Goal: Transaction & Acquisition: Purchase product/service

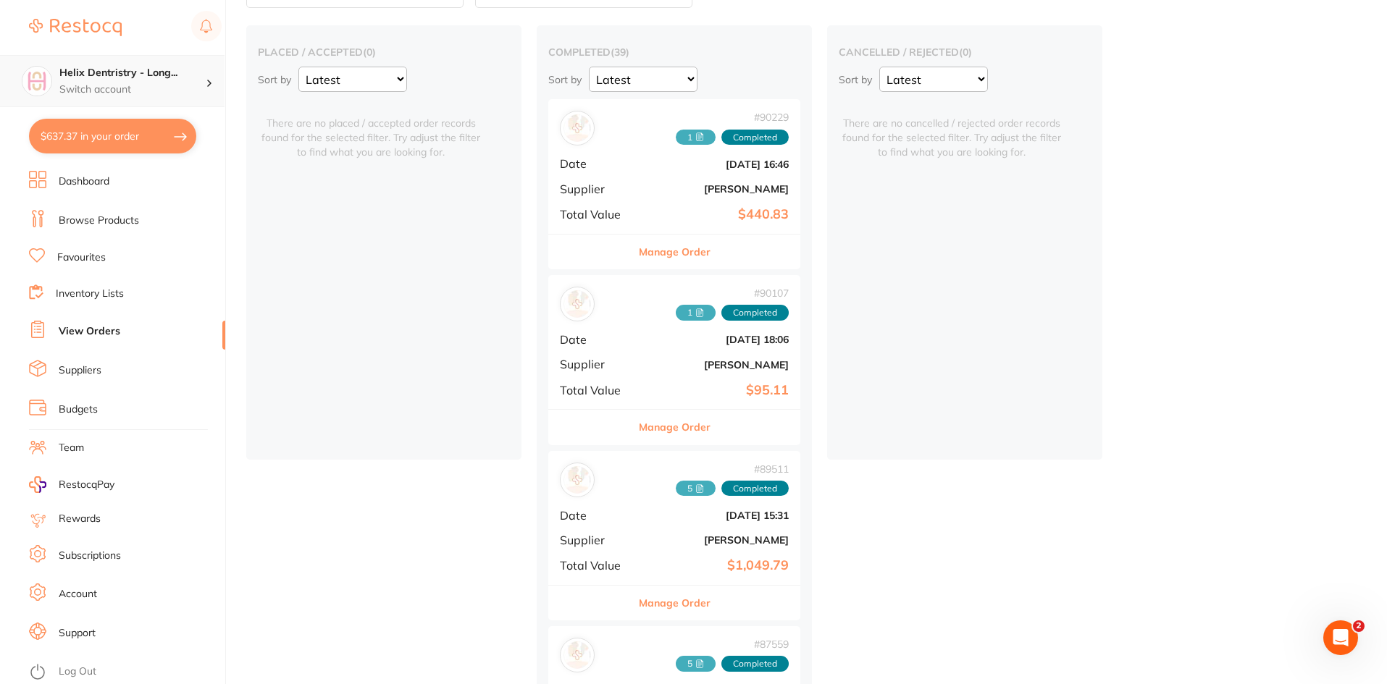
scroll to position [425, 0]
click at [102, 296] on link "Inventory Lists" at bounding box center [90, 294] width 68 height 14
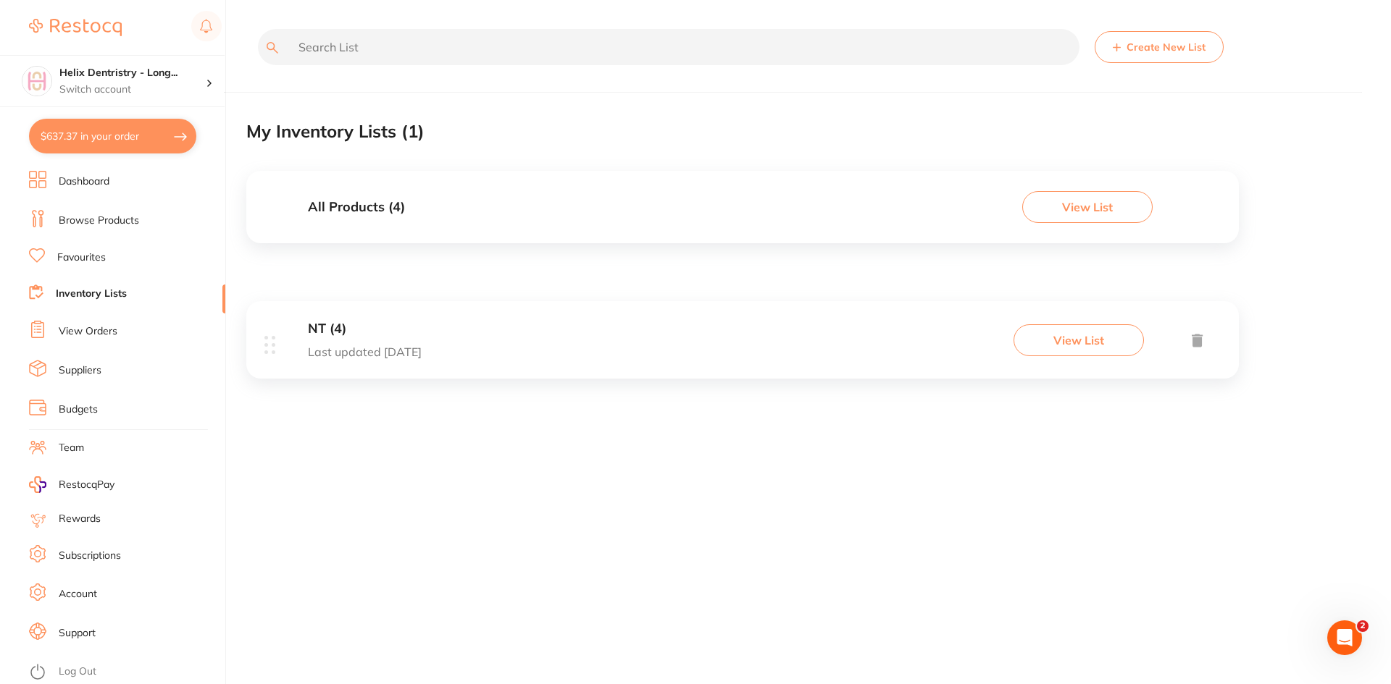
click at [101, 327] on link "View Orders" at bounding box center [88, 331] width 59 height 14
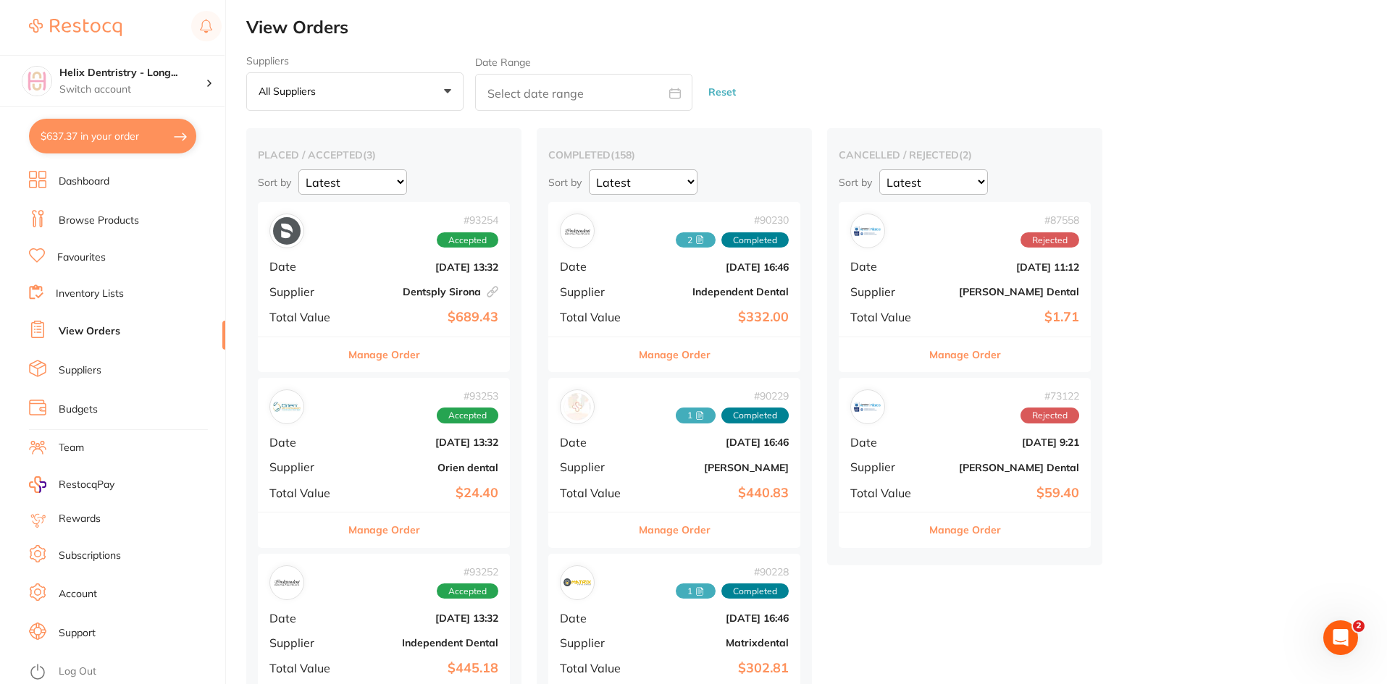
click at [106, 227] on link "Browse Products" at bounding box center [99, 221] width 80 height 14
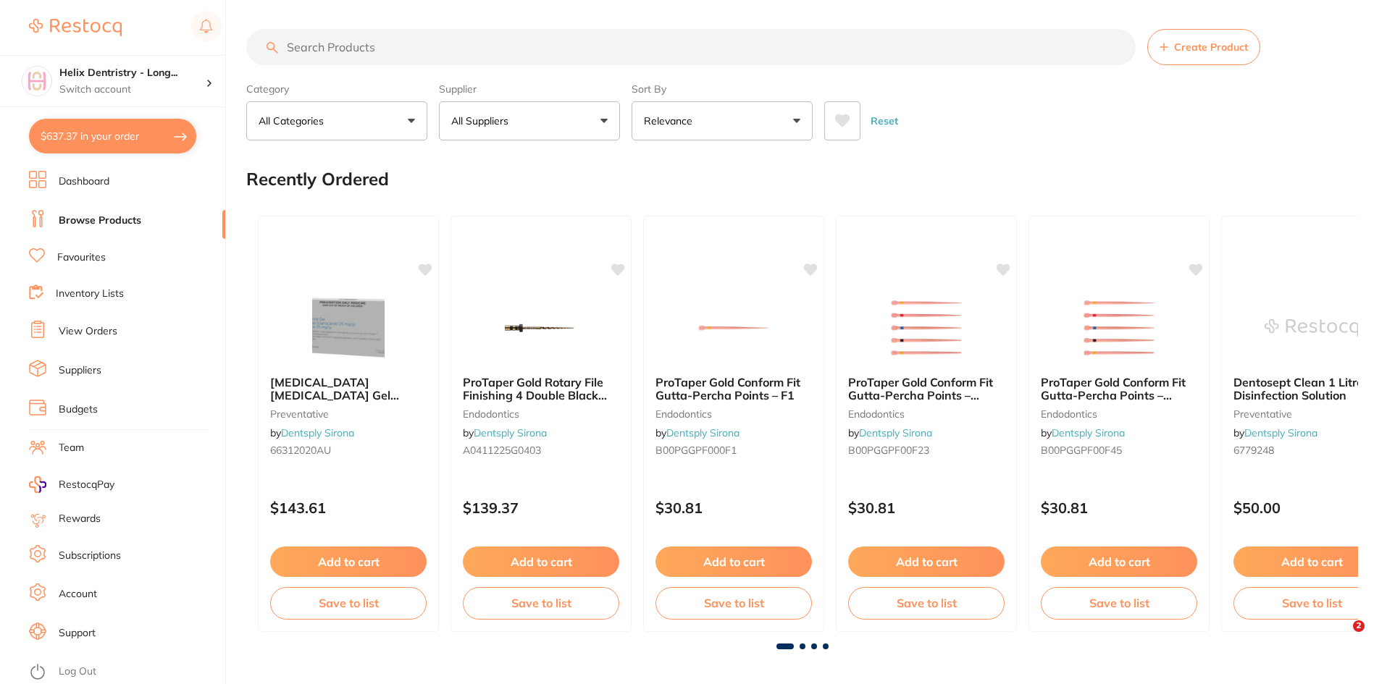
click at [402, 38] on input "search" at bounding box center [690, 47] width 889 height 36
click at [401, 41] on input "search" at bounding box center [690, 47] width 889 height 36
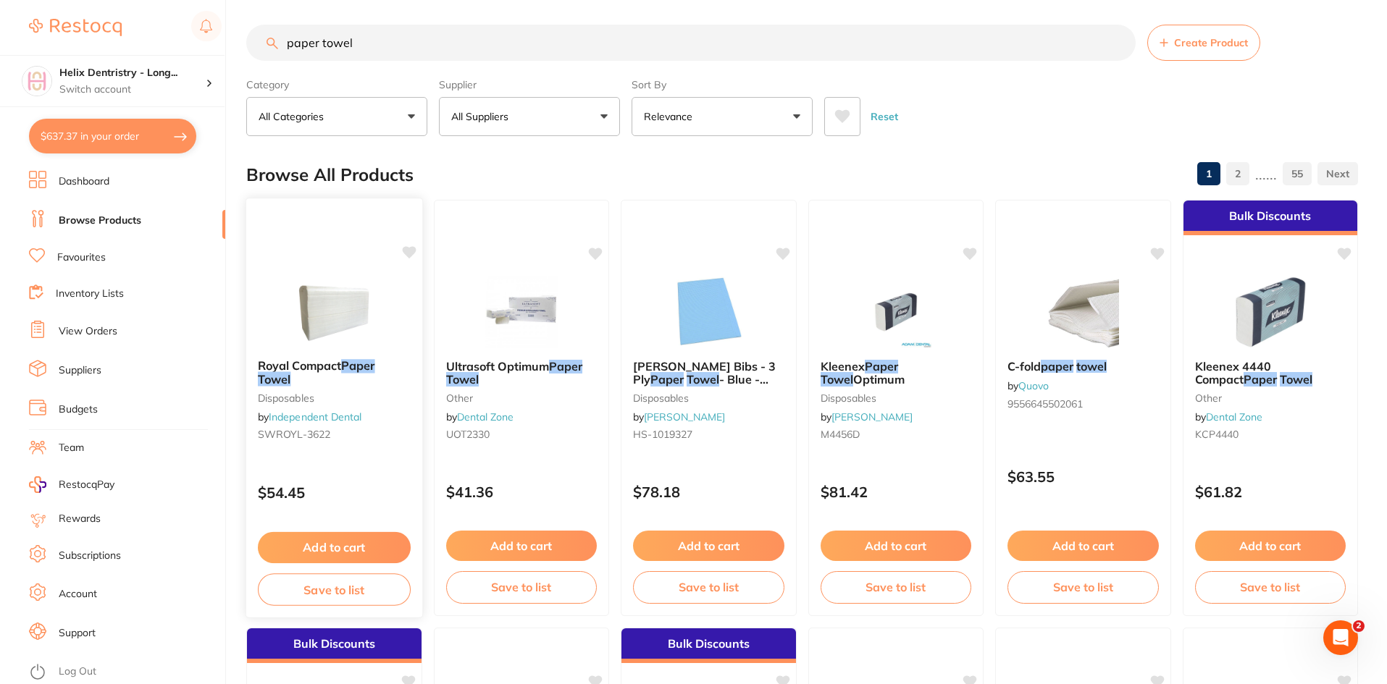
scroll to position [9, 0]
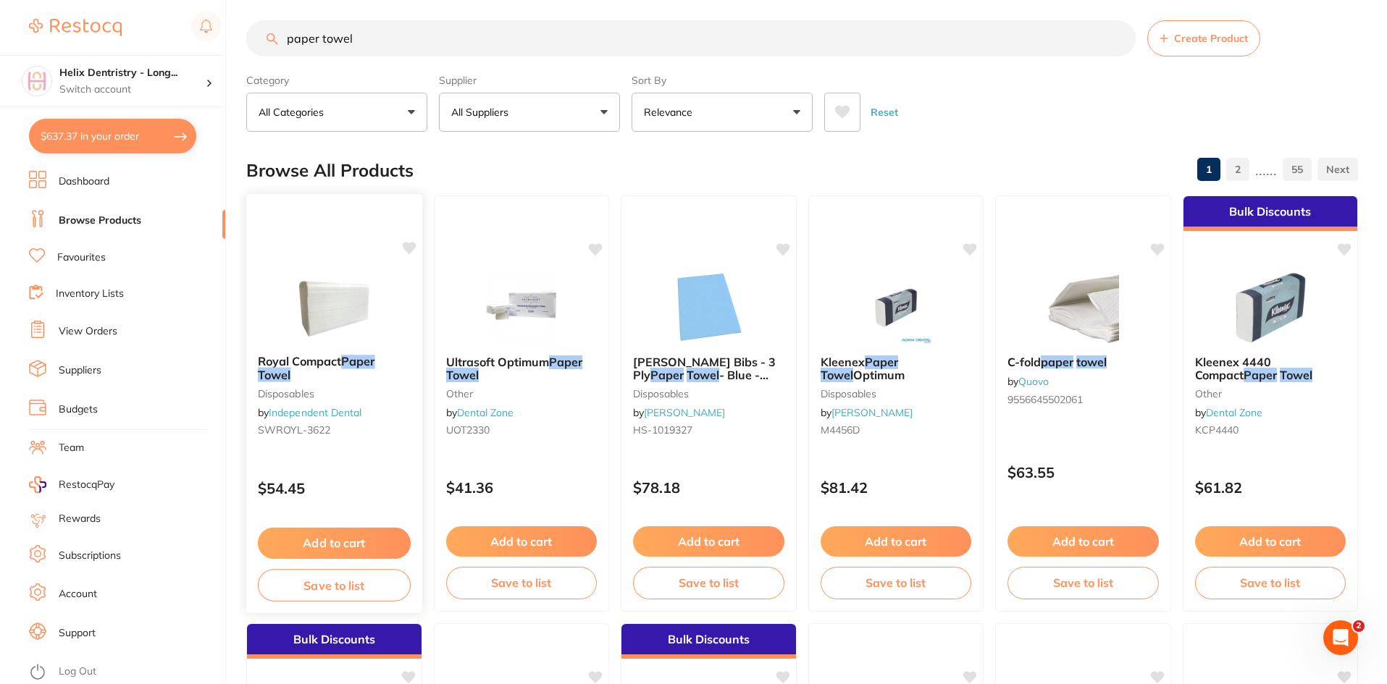
type input "paper towel"
click at [360, 499] on div "$54.45" at bounding box center [334, 485] width 176 height 39
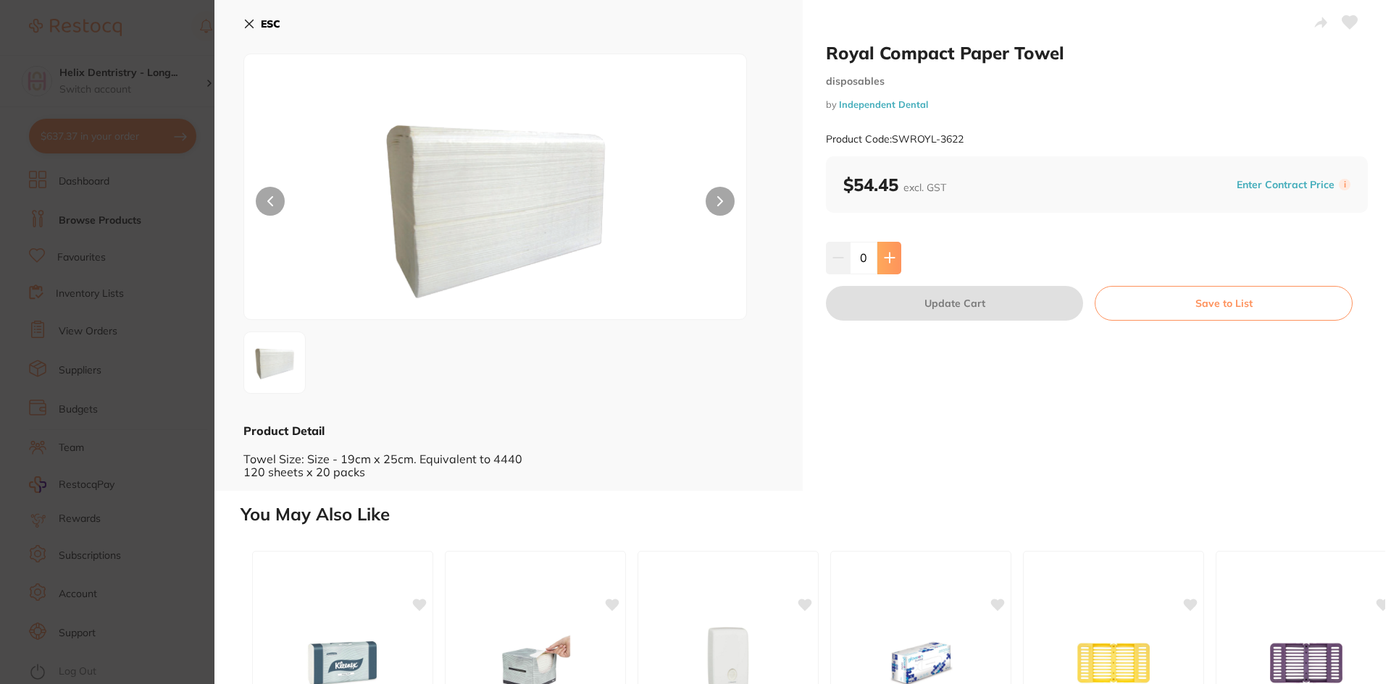
click at [889, 262] on icon at bounding box center [890, 258] width 12 height 12
type input "1"
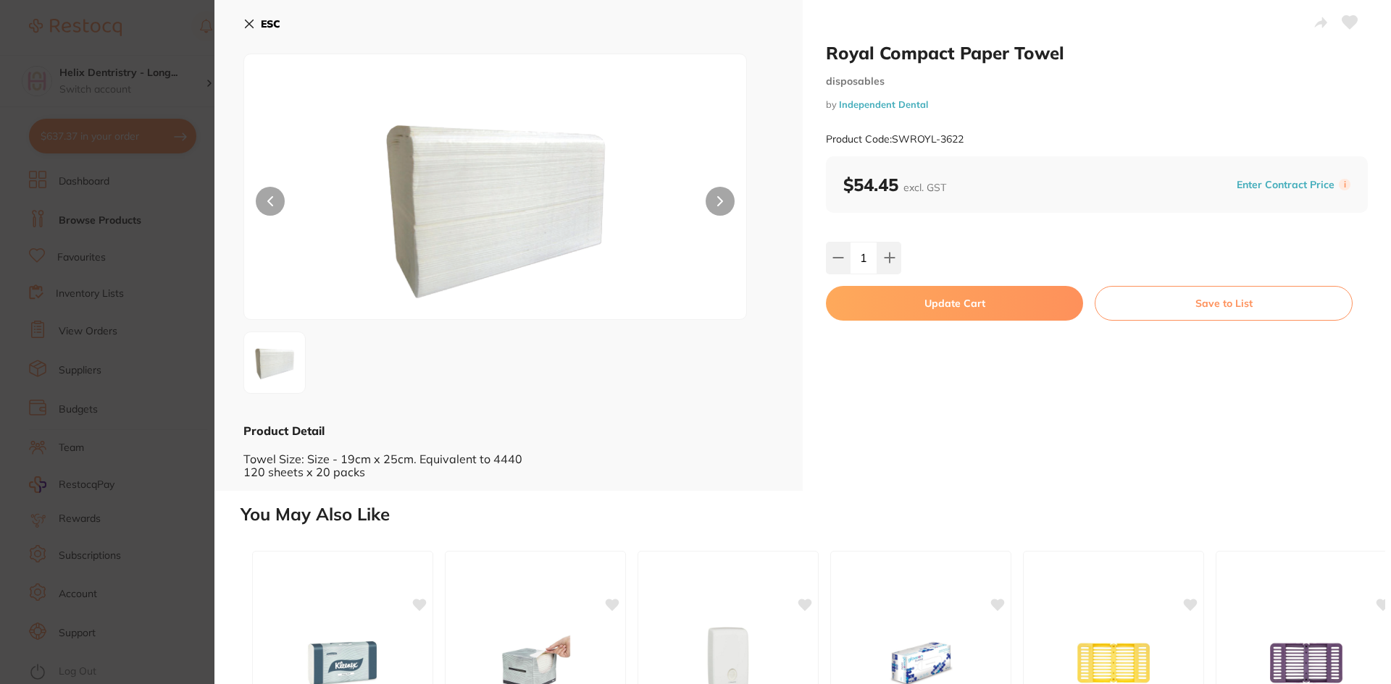
click at [900, 306] on button "Update Cart" at bounding box center [954, 303] width 257 height 35
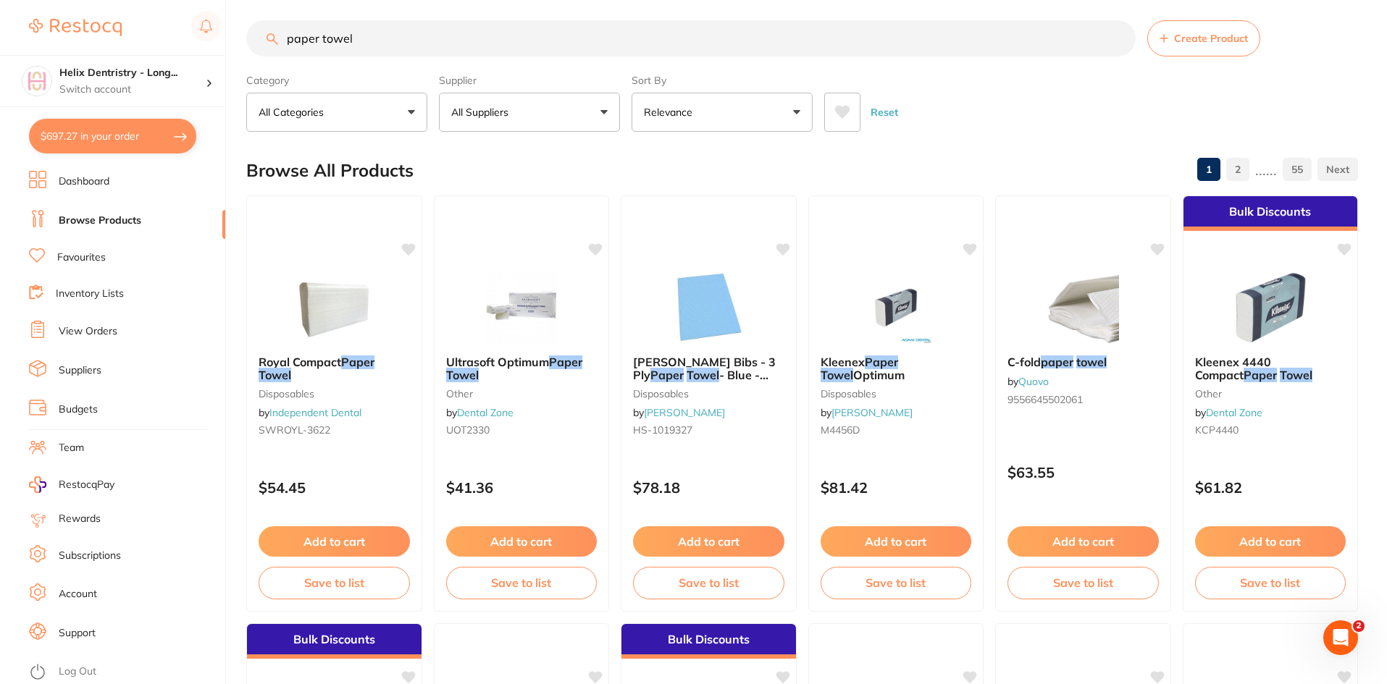
click at [367, 41] on input "paper towel" at bounding box center [690, 38] width 889 height 36
click at [1112, 46] on input "paper towel" at bounding box center [690, 38] width 889 height 36
click at [1117, 37] on input "paper towel" at bounding box center [690, 38] width 889 height 36
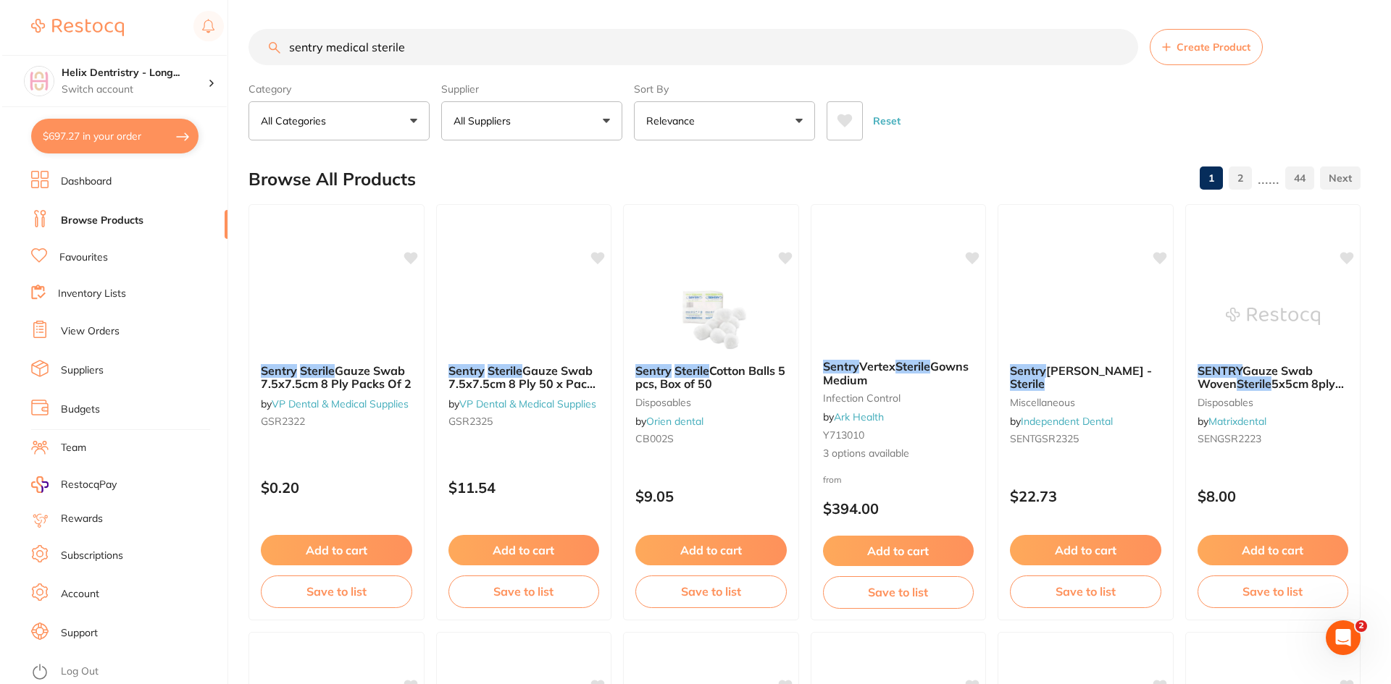
scroll to position [0, 0]
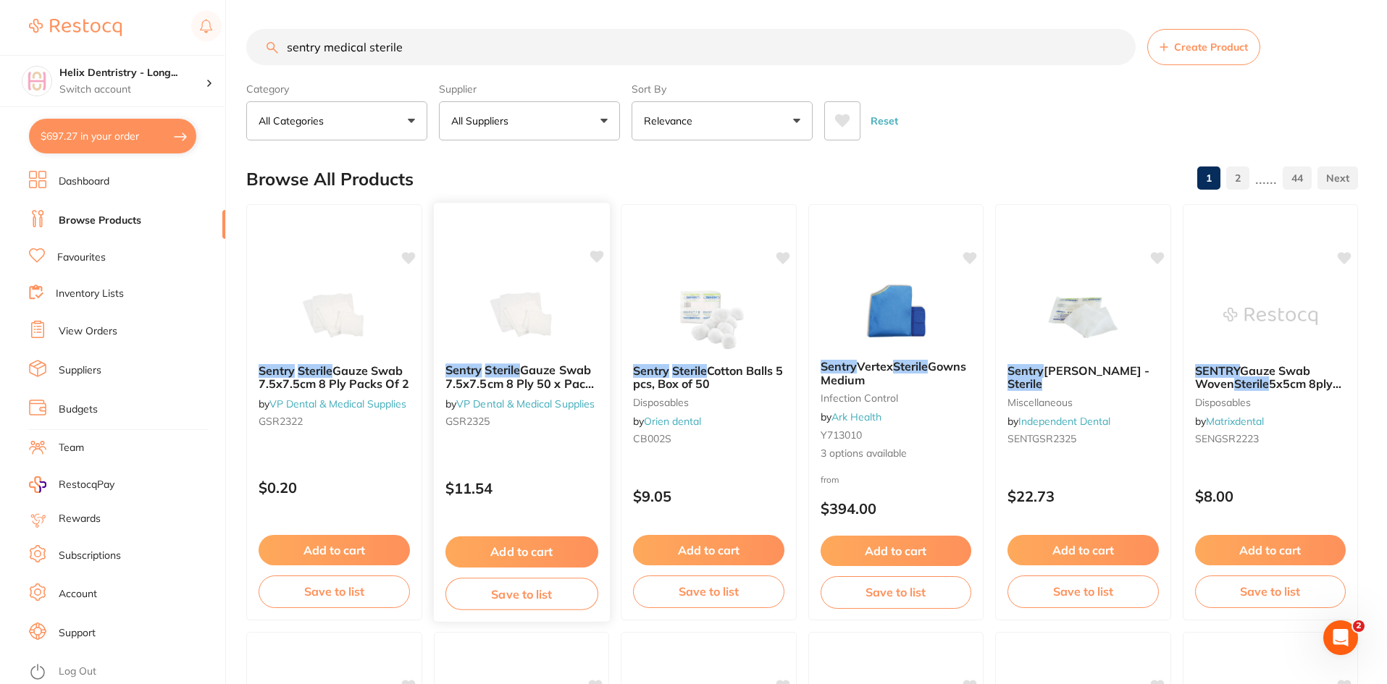
type input "sentry medical sterile"
click at [461, 337] on div at bounding box center [521, 315] width 176 height 73
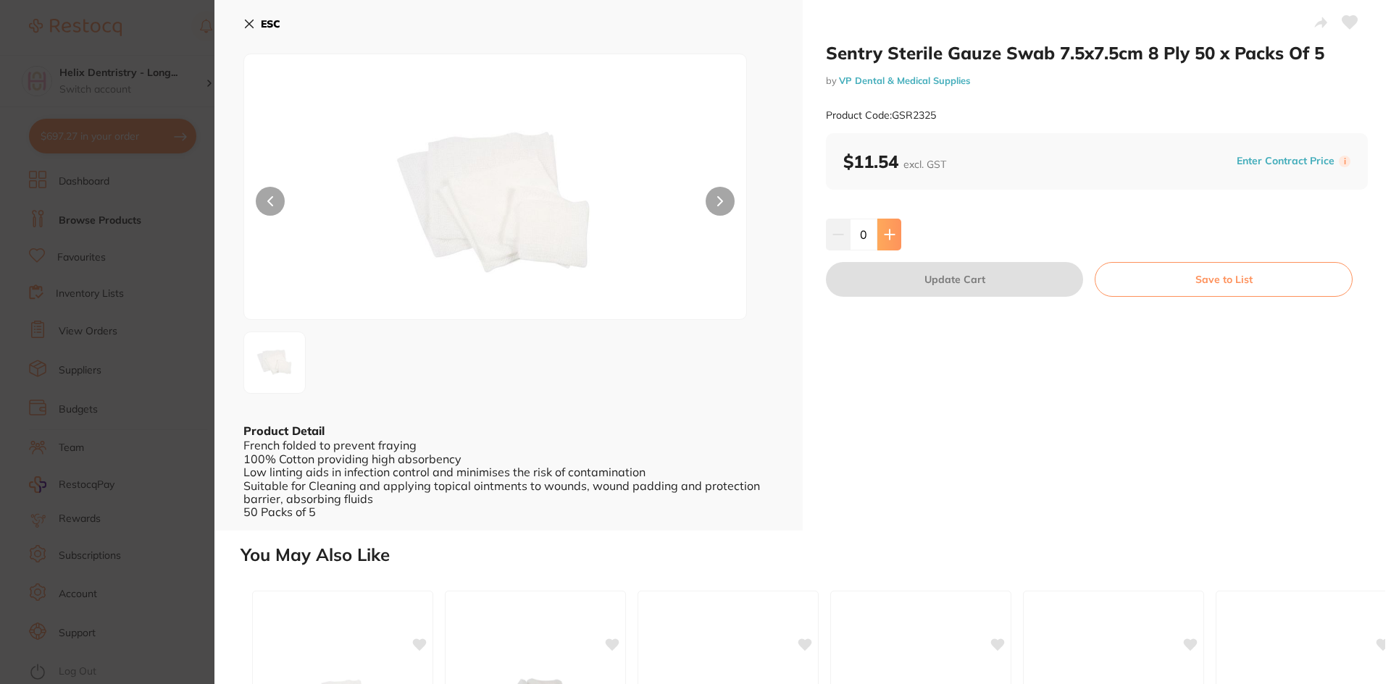
click at [893, 238] on button at bounding box center [889, 235] width 24 height 32
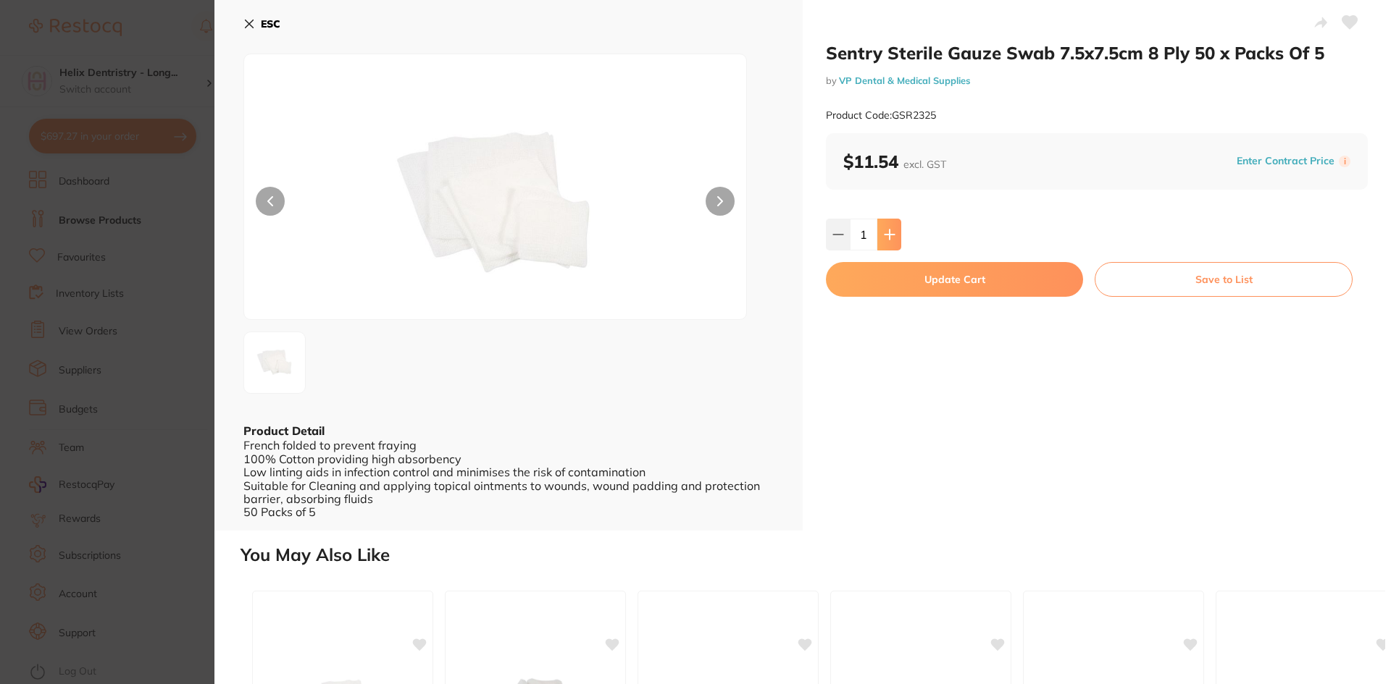
click at [893, 238] on button at bounding box center [889, 235] width 24 height 32
type input "2"
click at [892, 275] on button "Update Cart" at bounding box center [954, 279] width 257 height 35
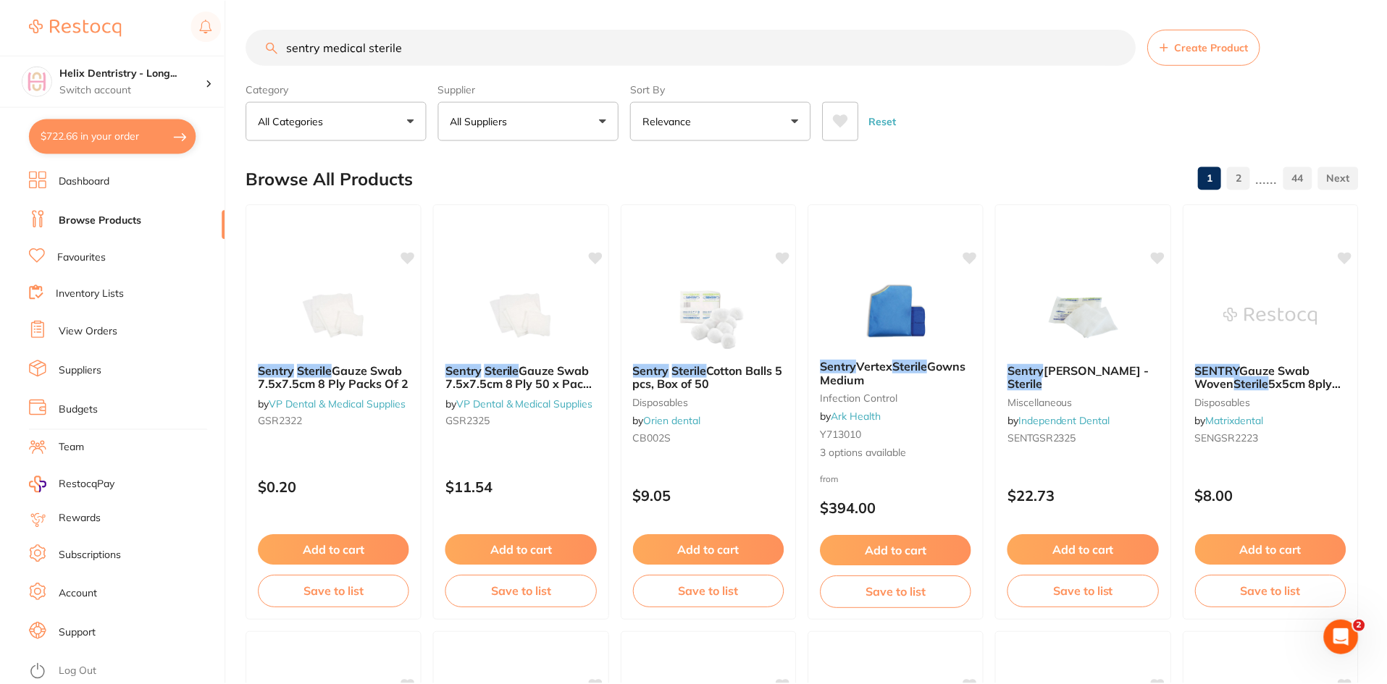
scroll to position [9, 0]
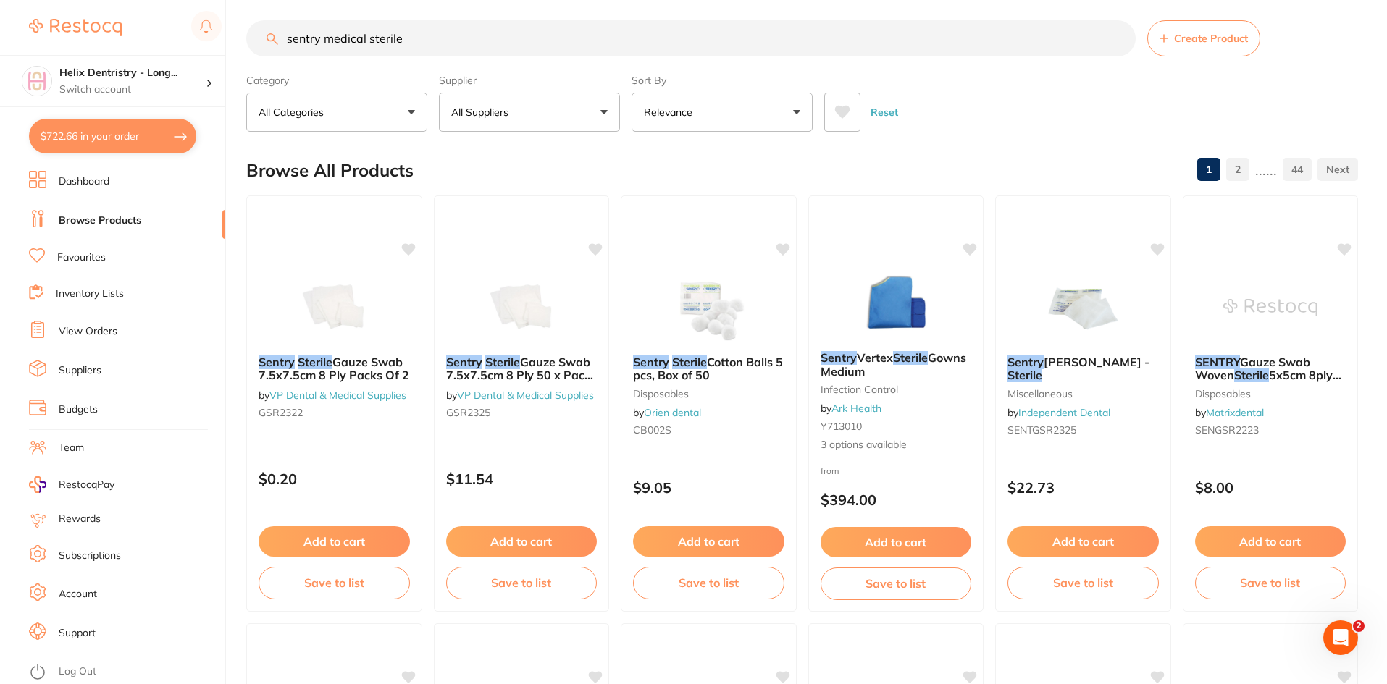
click at [407, 52] on input "sentry medical sterile" at bounding box center [690, 38] width 889 height 36
type input "s"
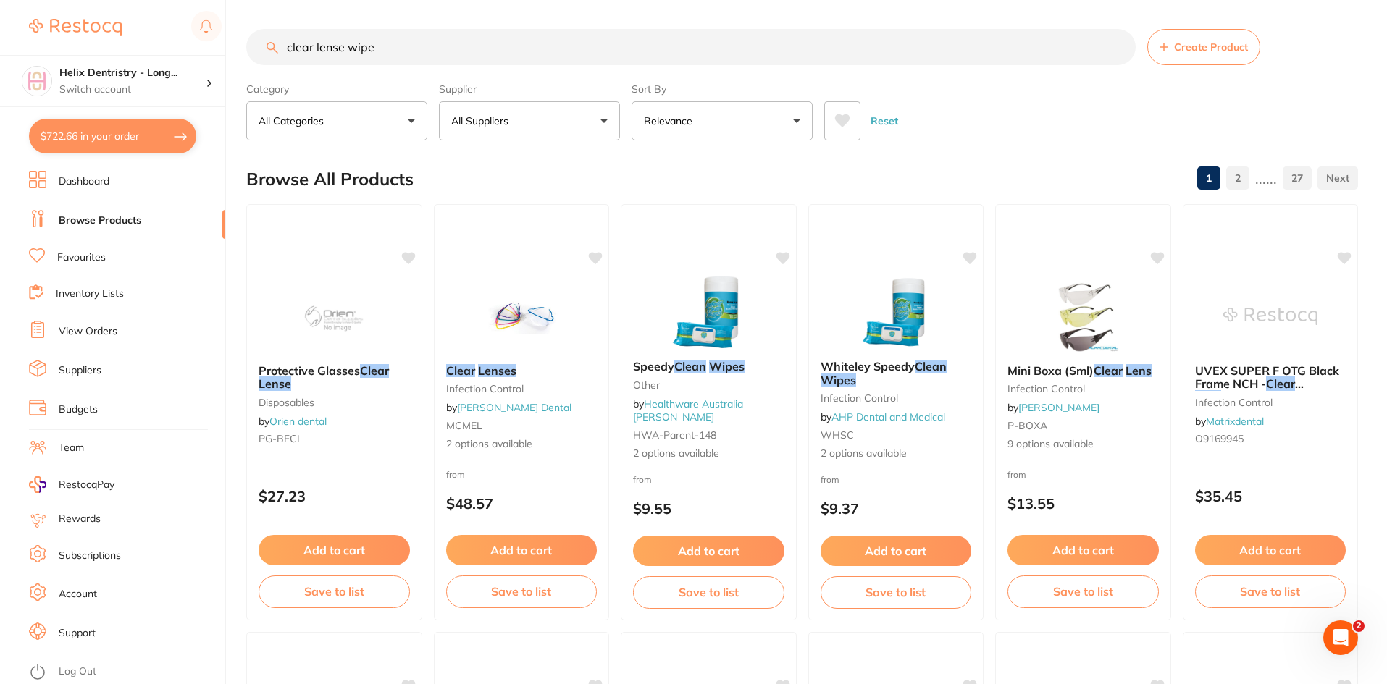
scroll to position [0, 0]
type input "c"
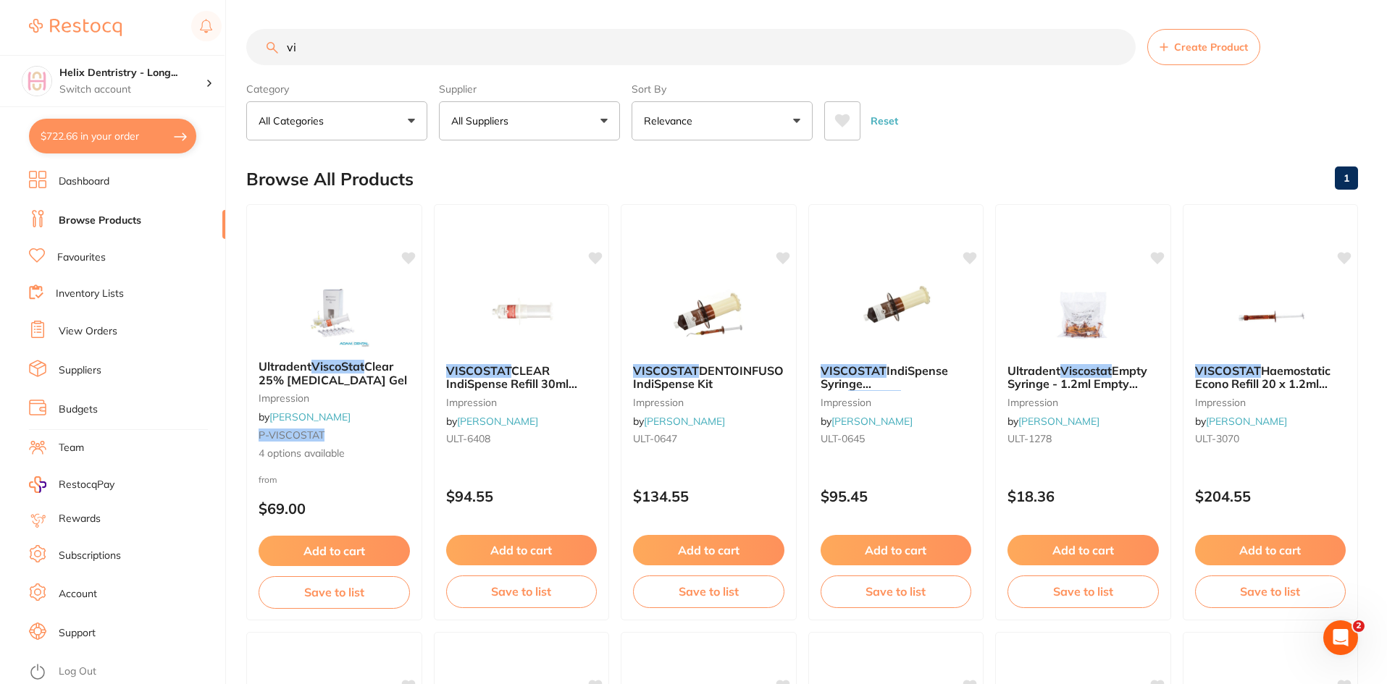
type input "v"
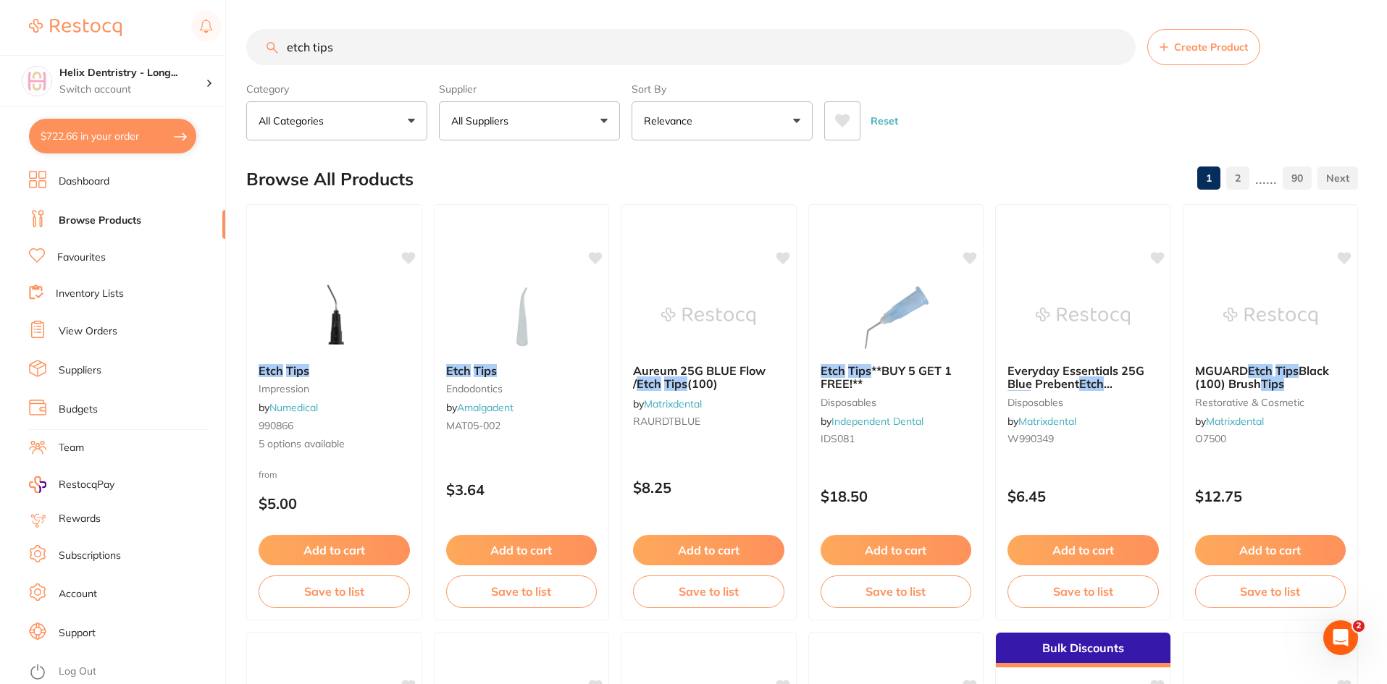
type input "etch tips"
click at [921, 502] on p "$18.50" at bounding box center [896, 496] width 151 height 17
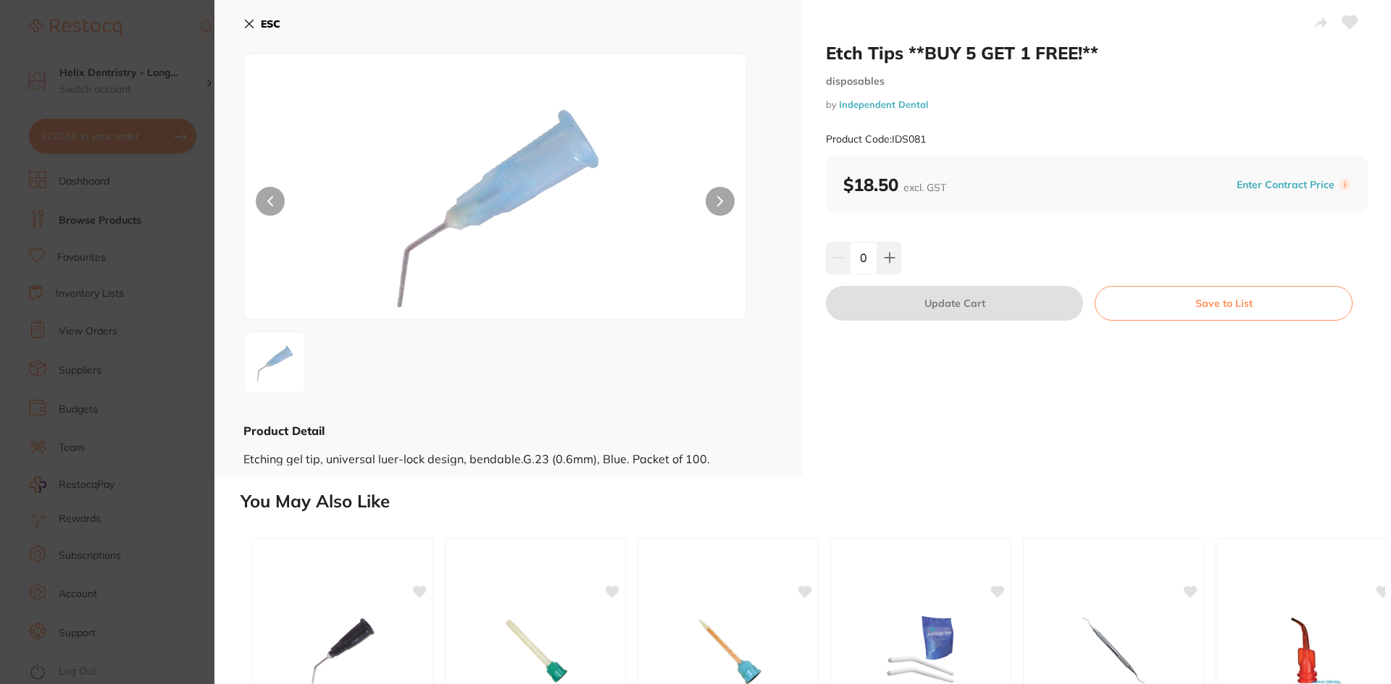
click at [199, 351] on section "Etch Tips **BUY 5 GET 1 FREE!** disposables by Independent Dental Product Code:…" at bounding box center [695, 342] width 1391 height 684
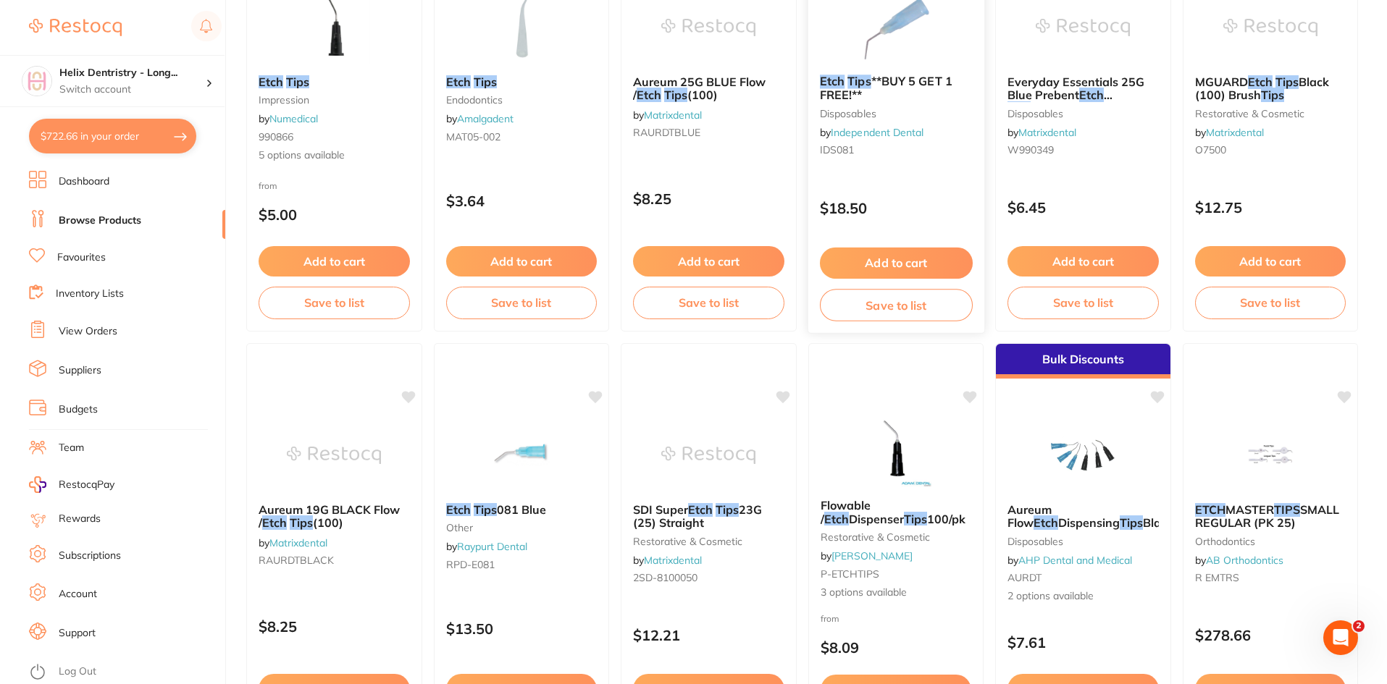
scroll to position [298, 0]
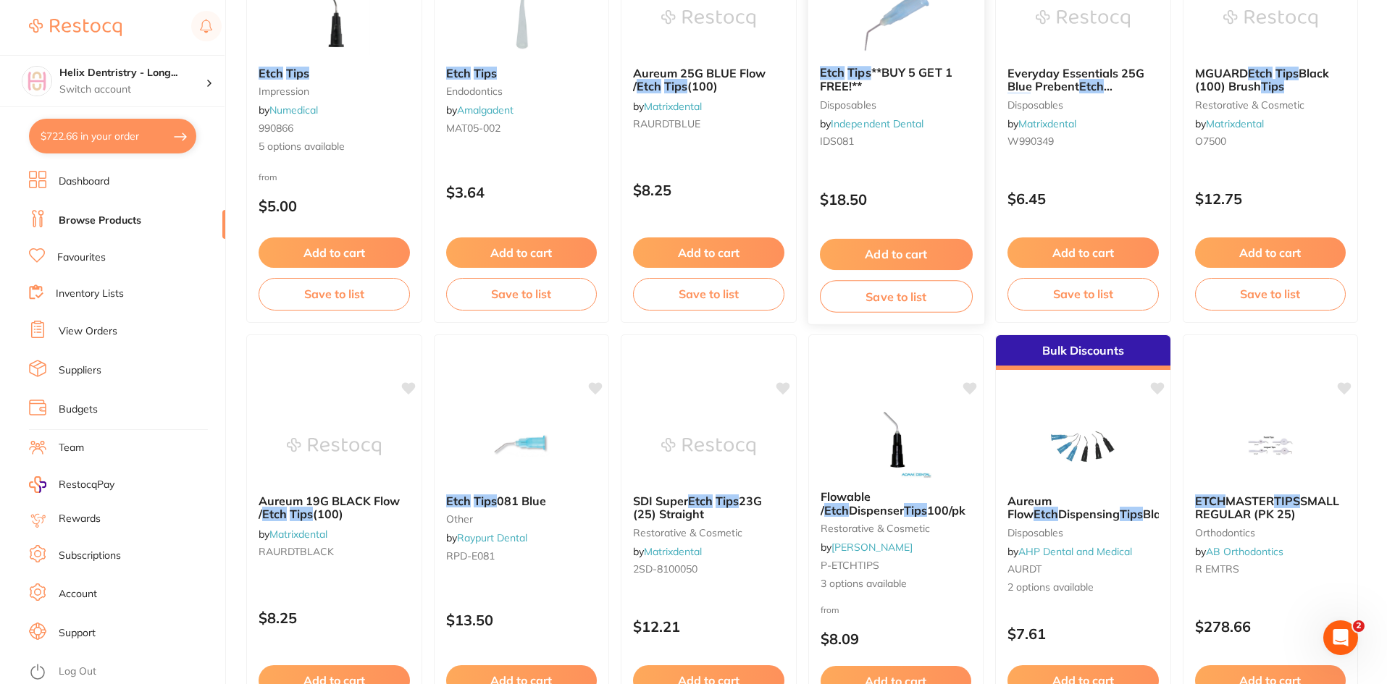
click at [925, 57] on div "Etch Tips **BUY 5 GET 1 FREE!** disposables by Independent Dental IDS081" at bounding box center [896, 109] width 176 height 111
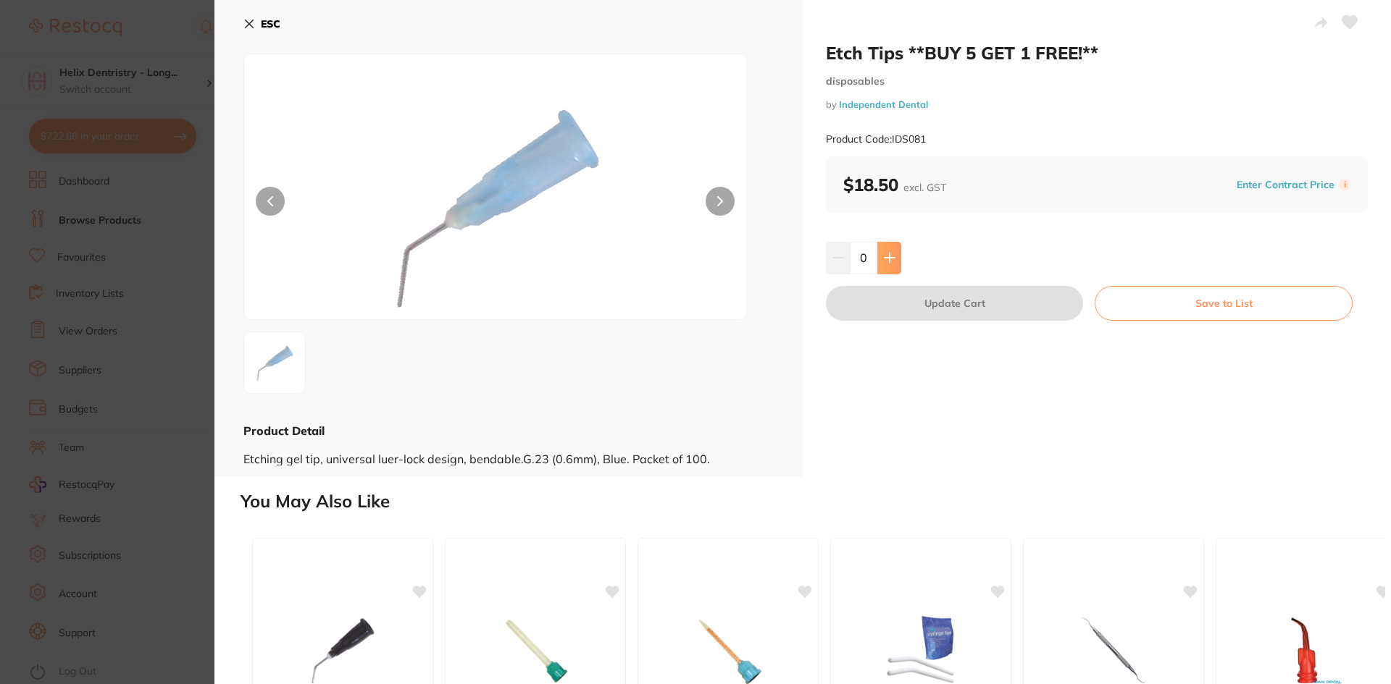
click at [879, 261] on button at bounding box center [889, 258] width 24 height 32
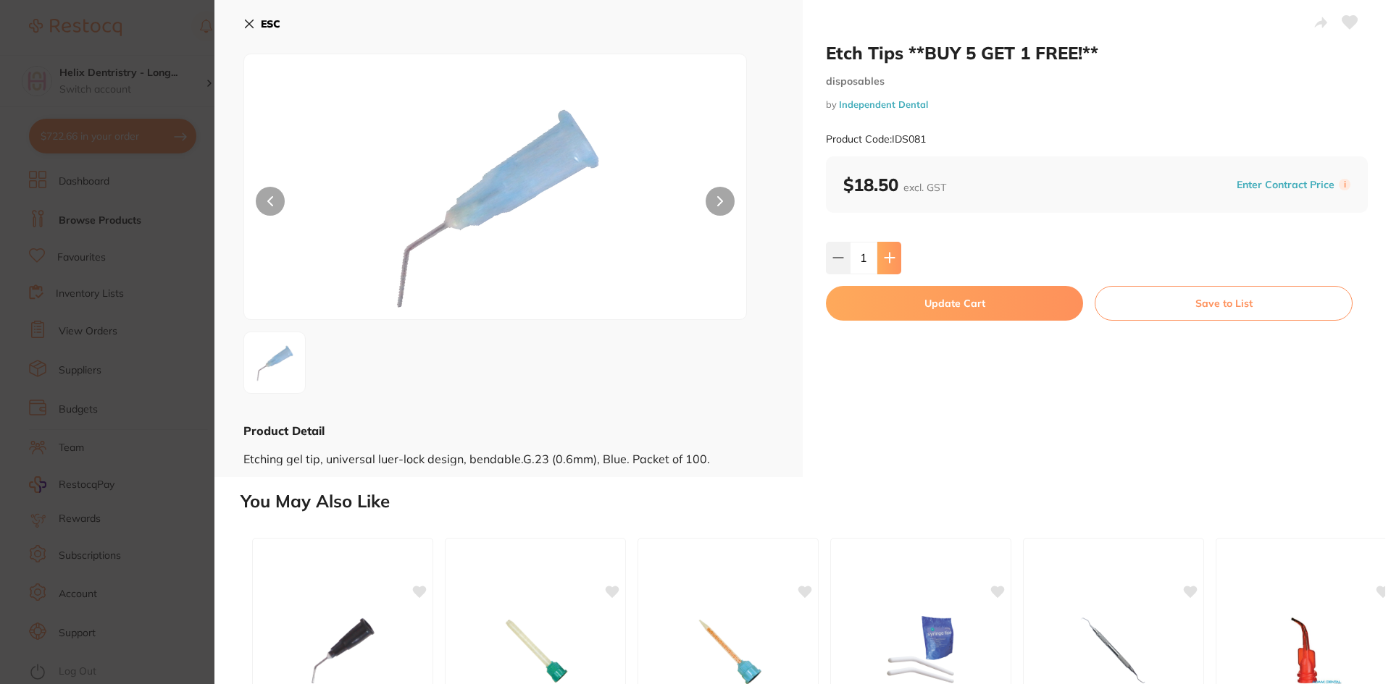
click at [879, 261] on button at bounding box center [889, 258] width 24 height 32
type input "5"
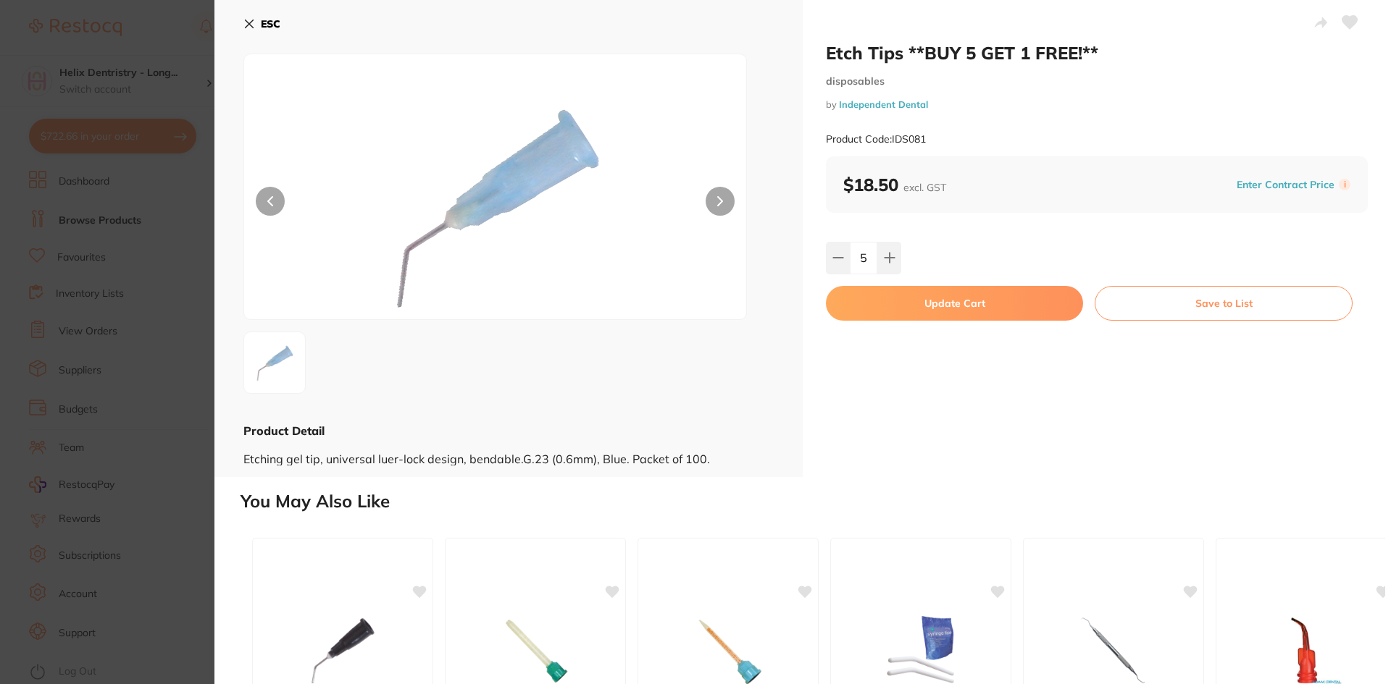
click at [874, 301] on button "Update Cart" at bounding box center [954, 303] width 257 height 35
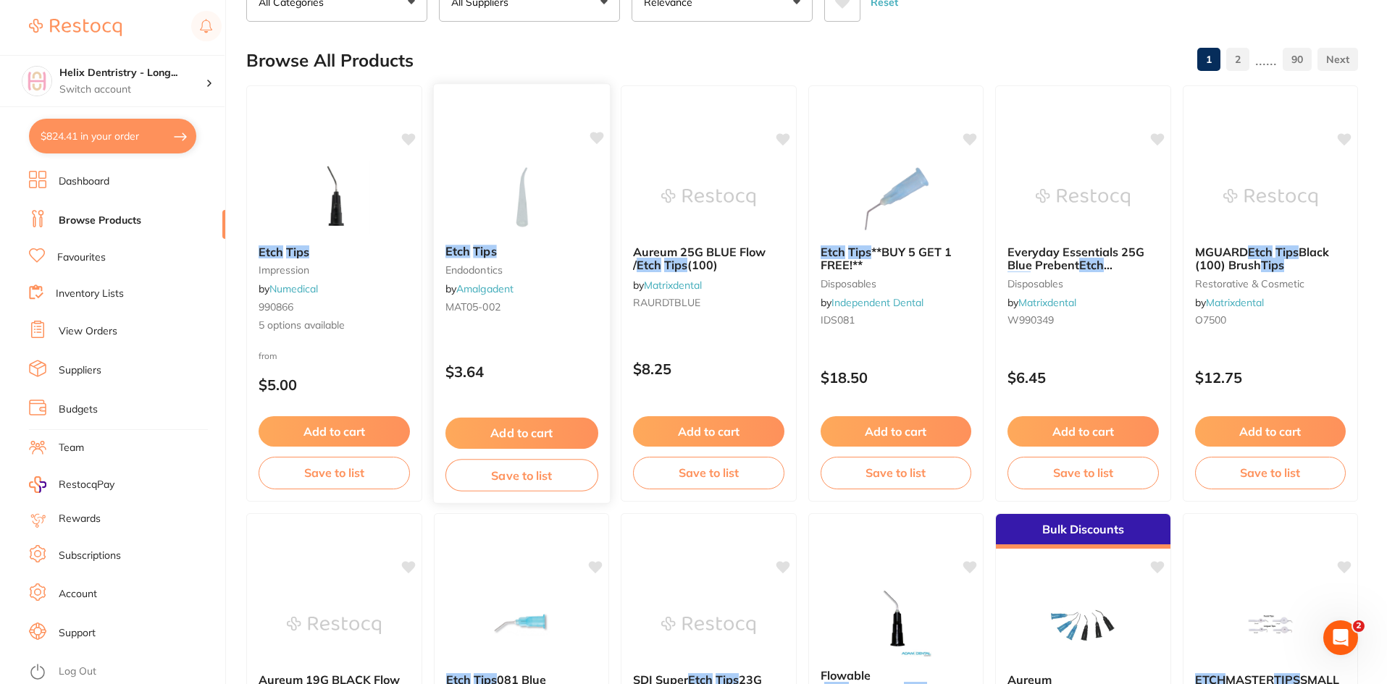
scroll to position [106, 0]
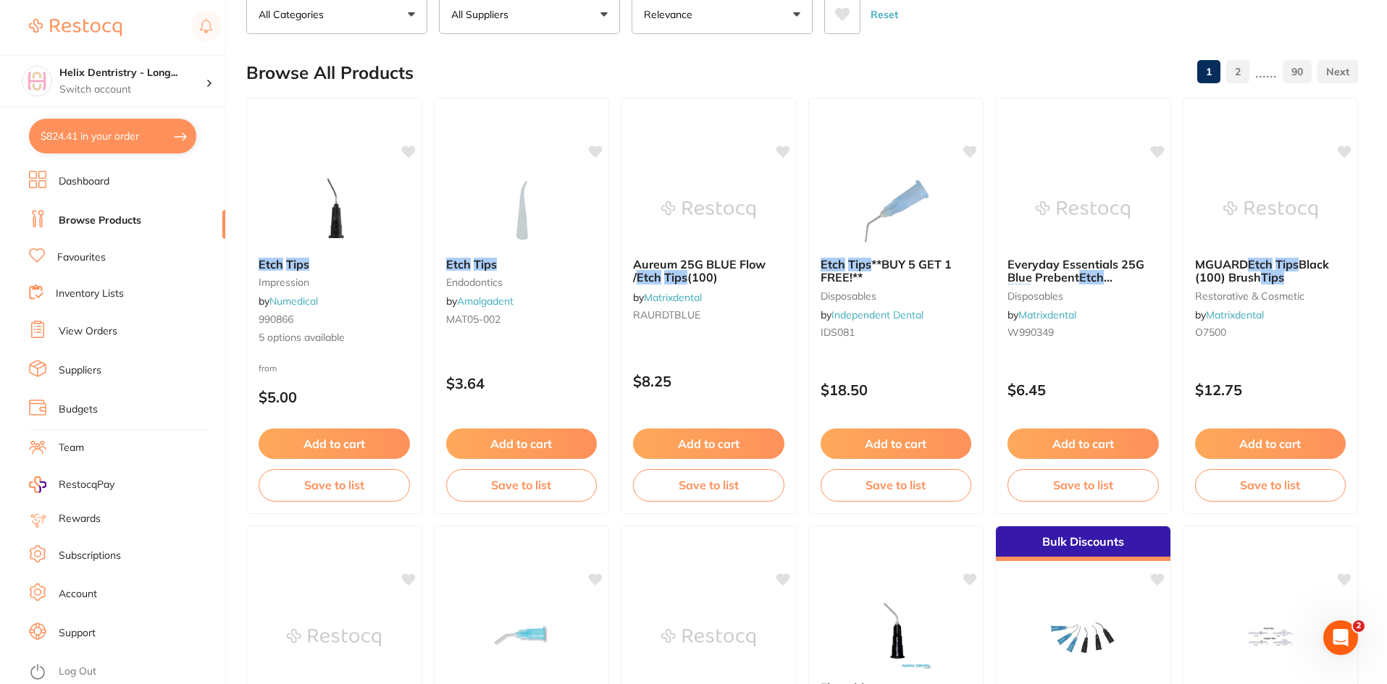
click at [122, 135] on button "$824.41 in your order" at bounding box center [112, 136] width 167 height 35
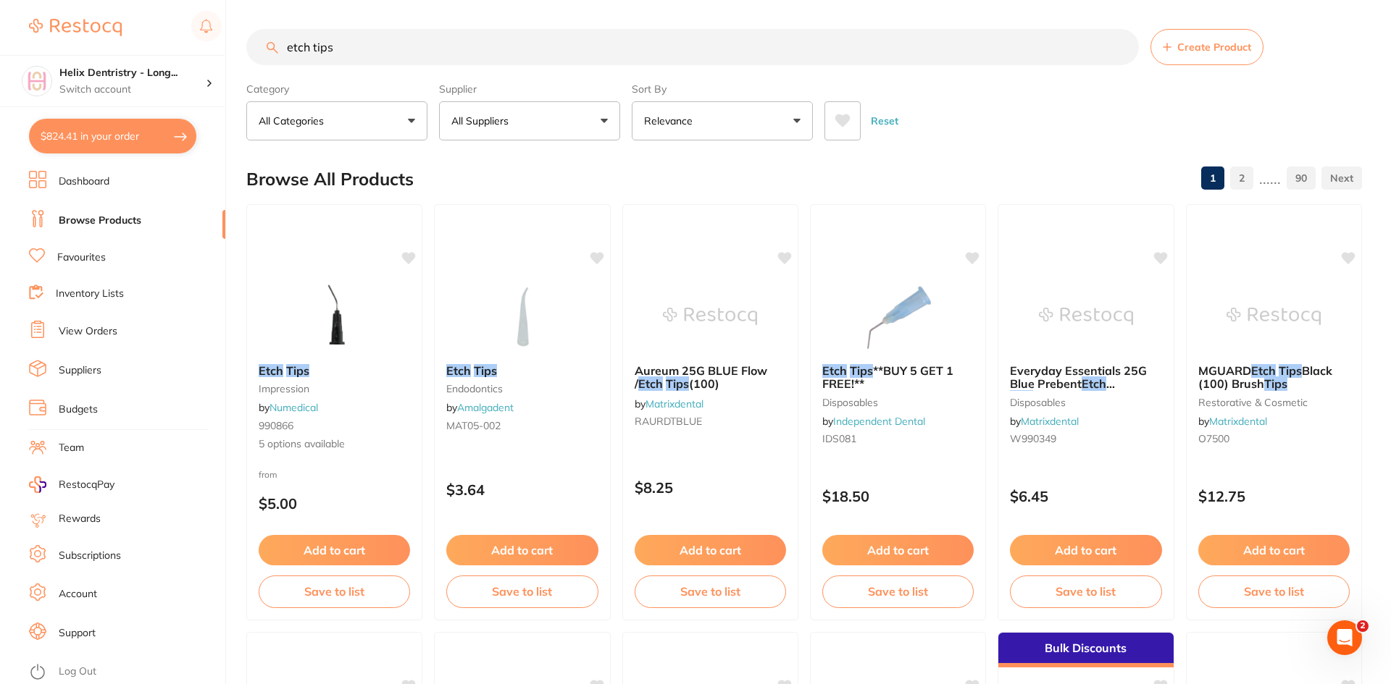
checkbox input "true"
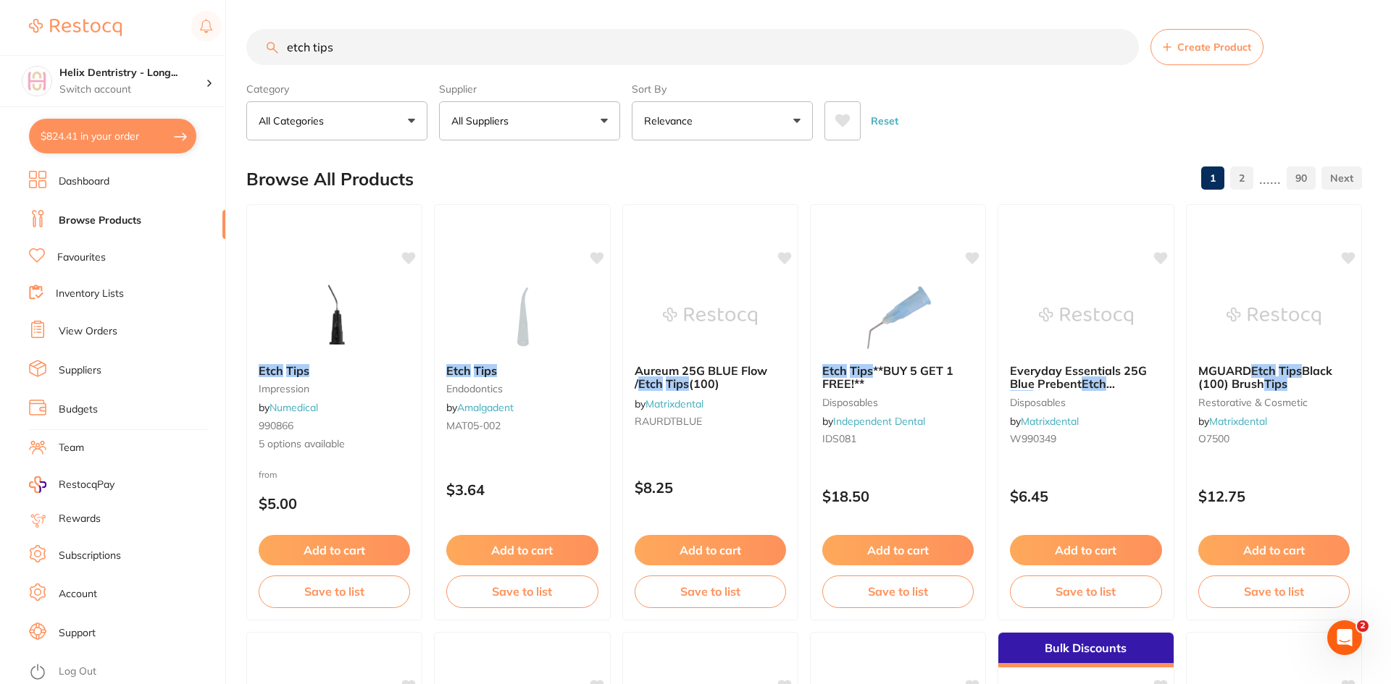
checkbox input "true"
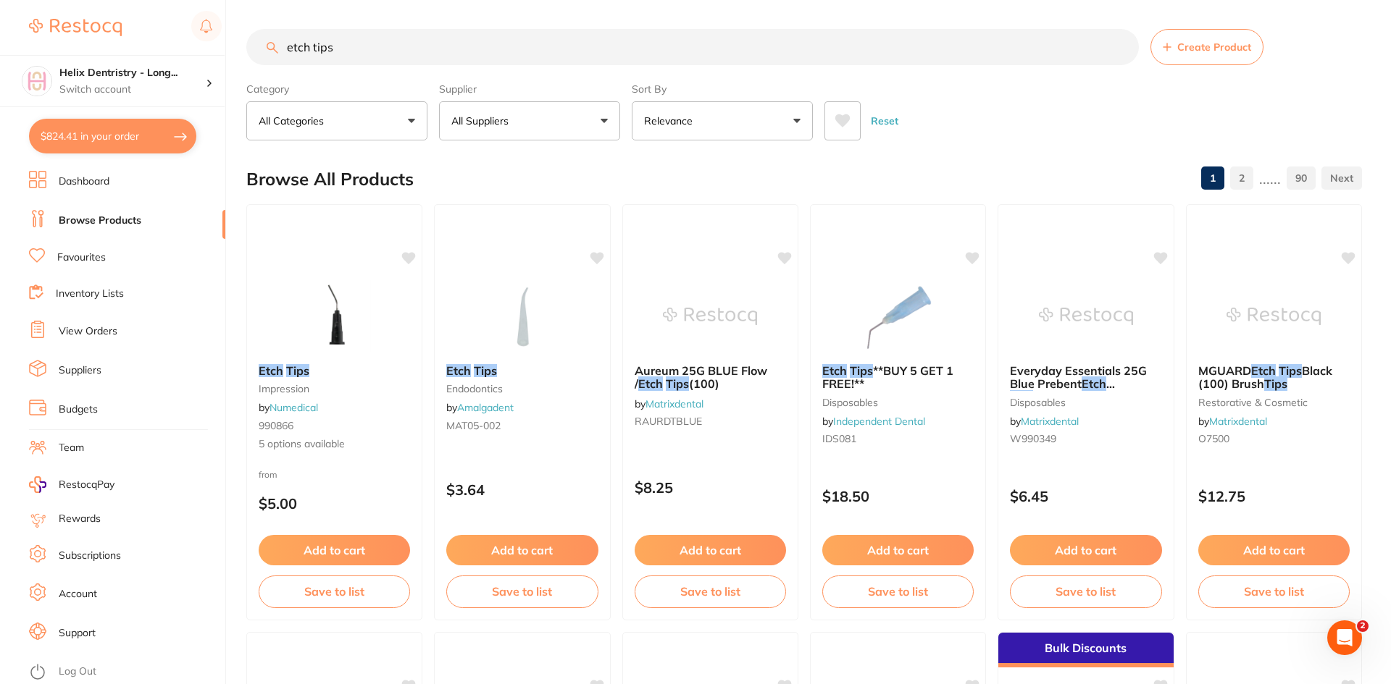
checkbox input "true"
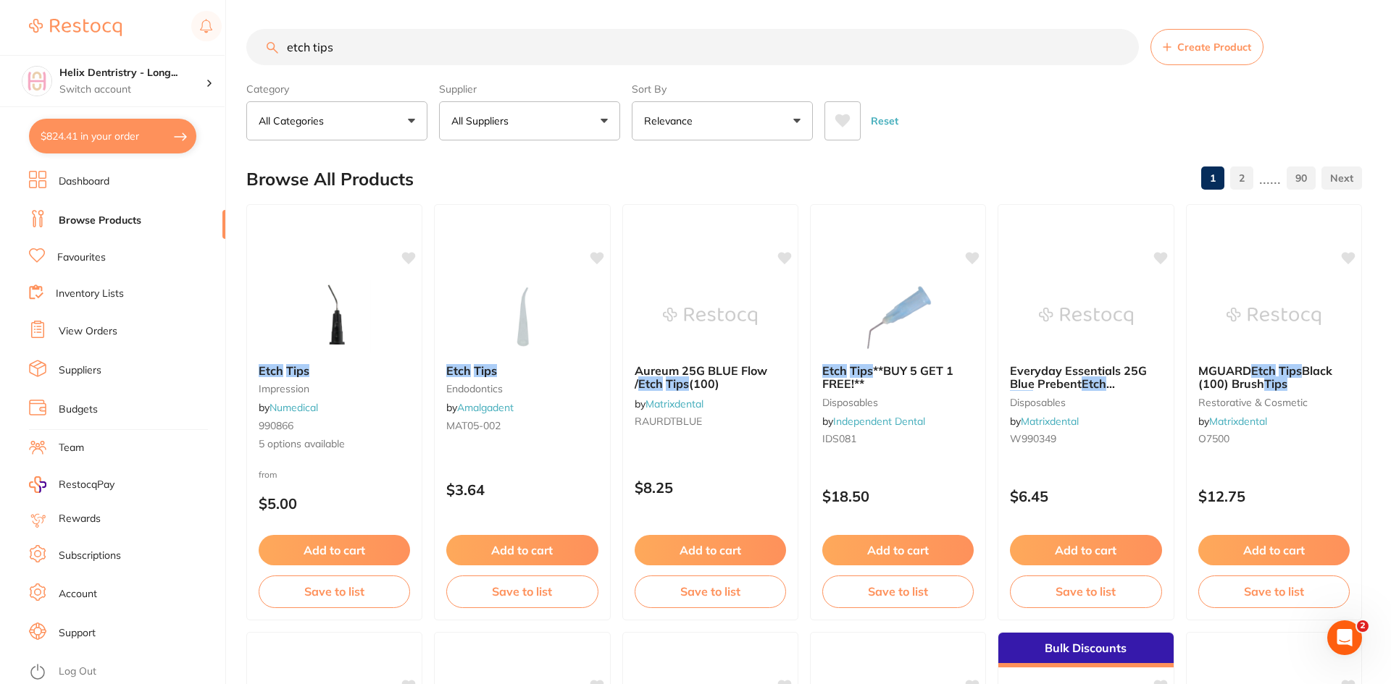
checkbox input "true"
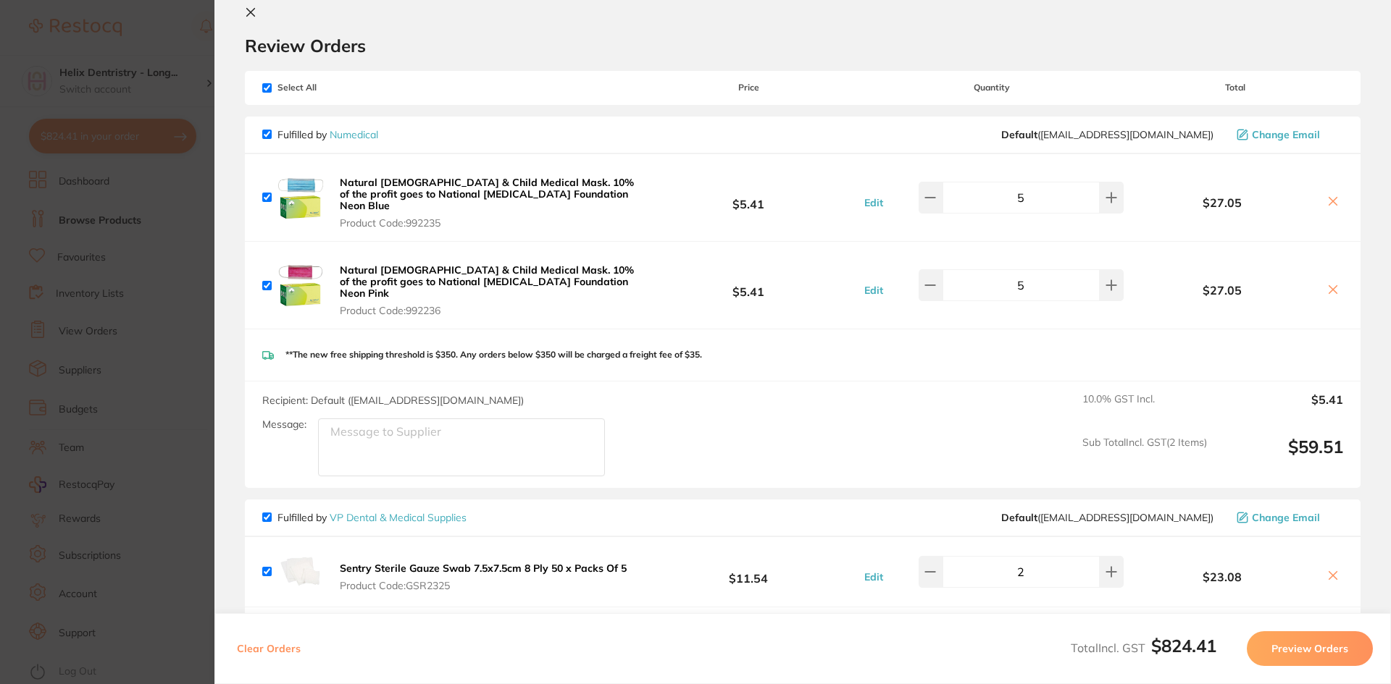
scroll to position [38, 0]
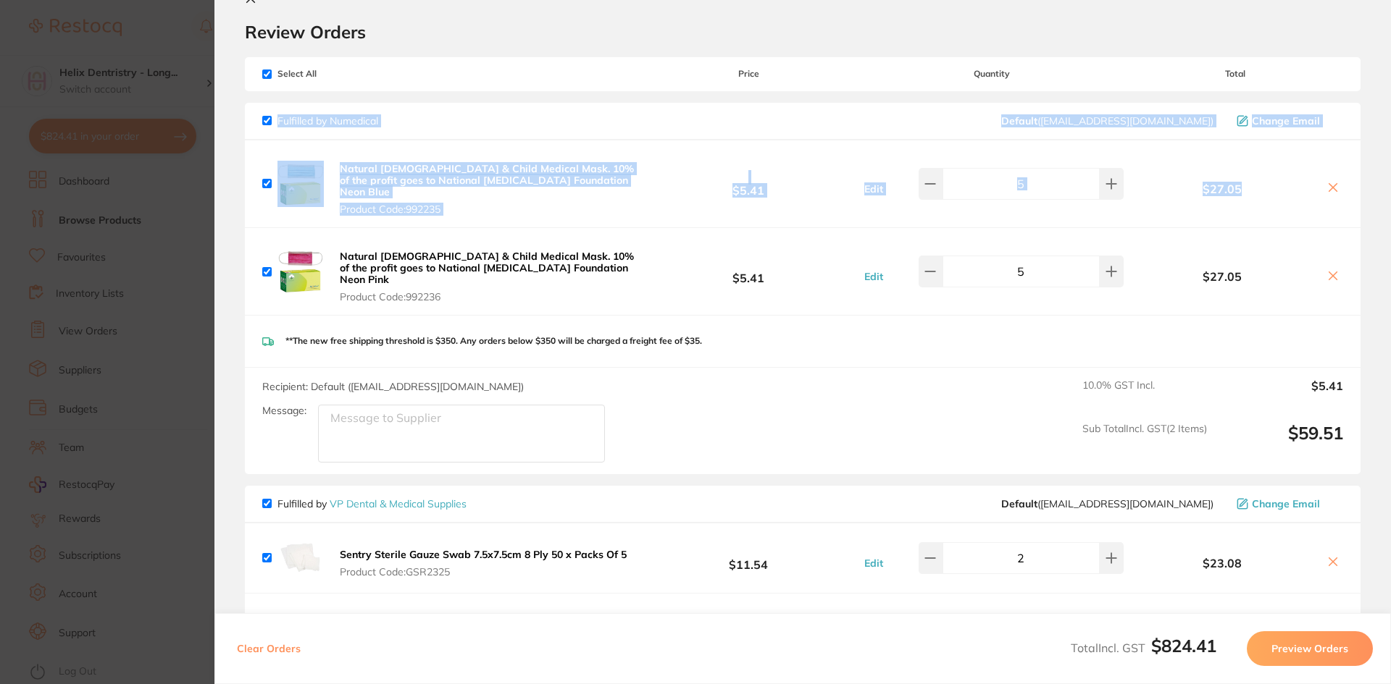
drag, startPoint x: 1385, startPoint y: 86, endPoint x: 1383, endPoint y: 151, distance: 64.5
click at [1383, 150] on section "Review Orders Your orders are being processed and we will notify you once we ha…" at bounding box center [802, 342] width 1176 height 684
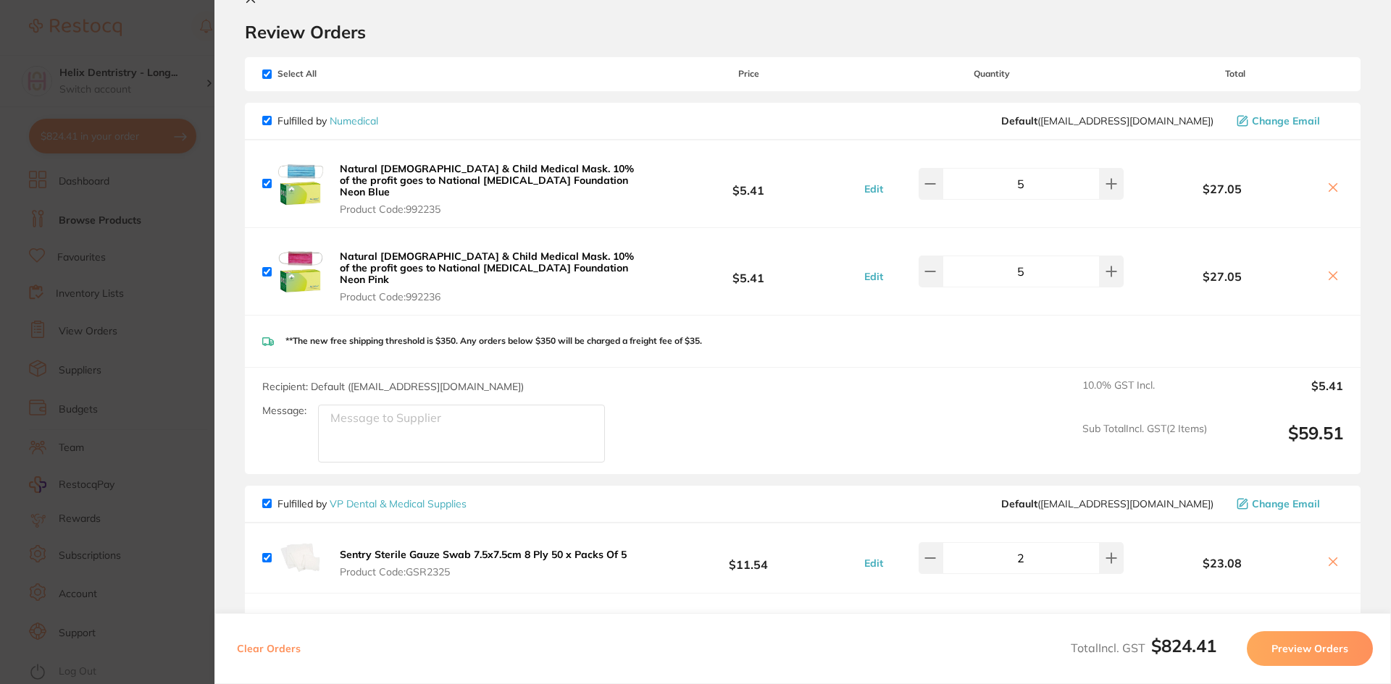
click at [1361, 182] on section "Review Orders Your orders are being processed and we will notify you once we ha…" at bounding box center [802, 342] width 1176 height 684
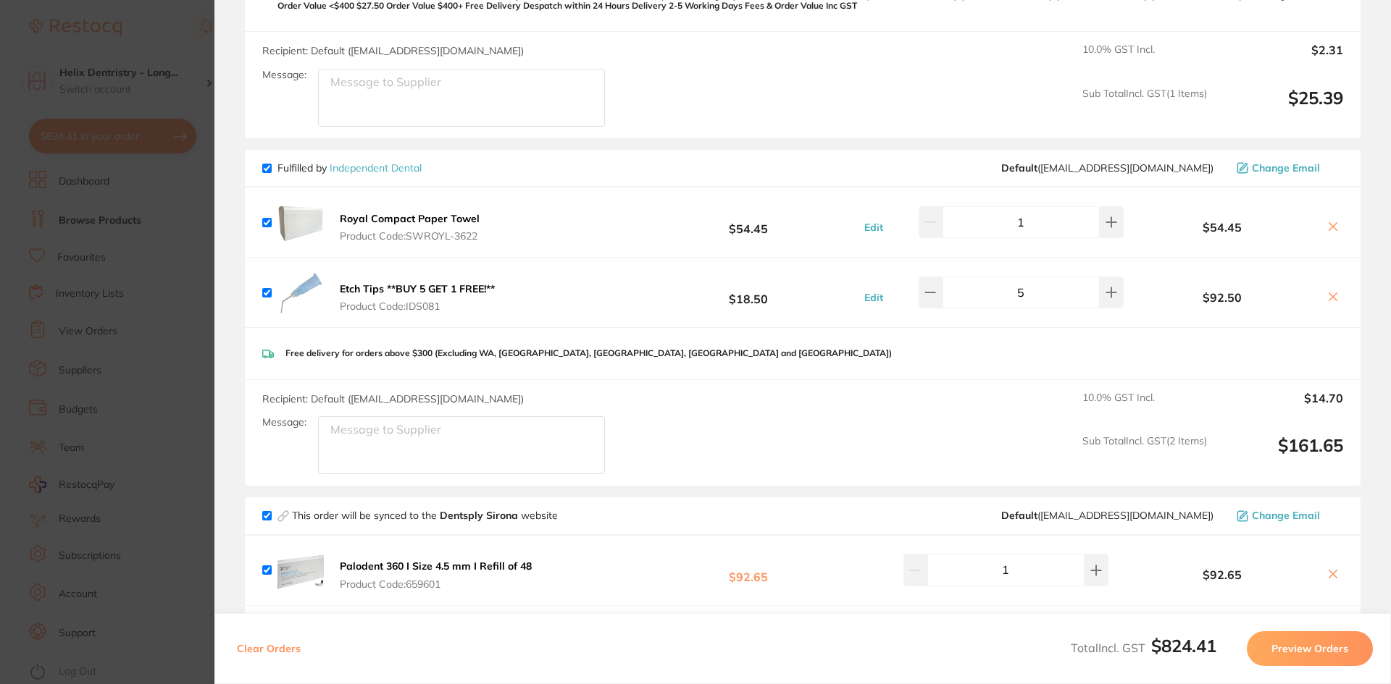
scroll to position [829, 0]
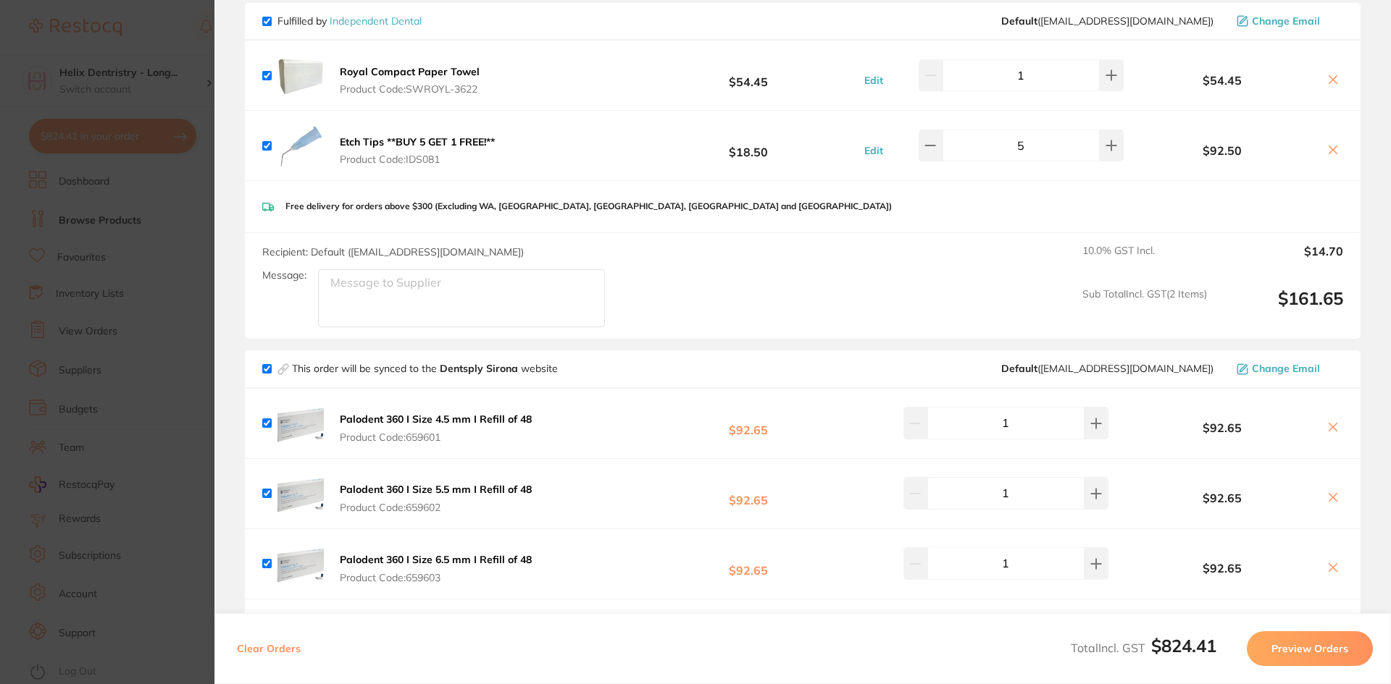
click at [186, 214] on section "Update RRP Set your pre negotiated price for this item. Item Agreed RRP (excl. …" at bounding box center [695, 342] width 1391 height 684
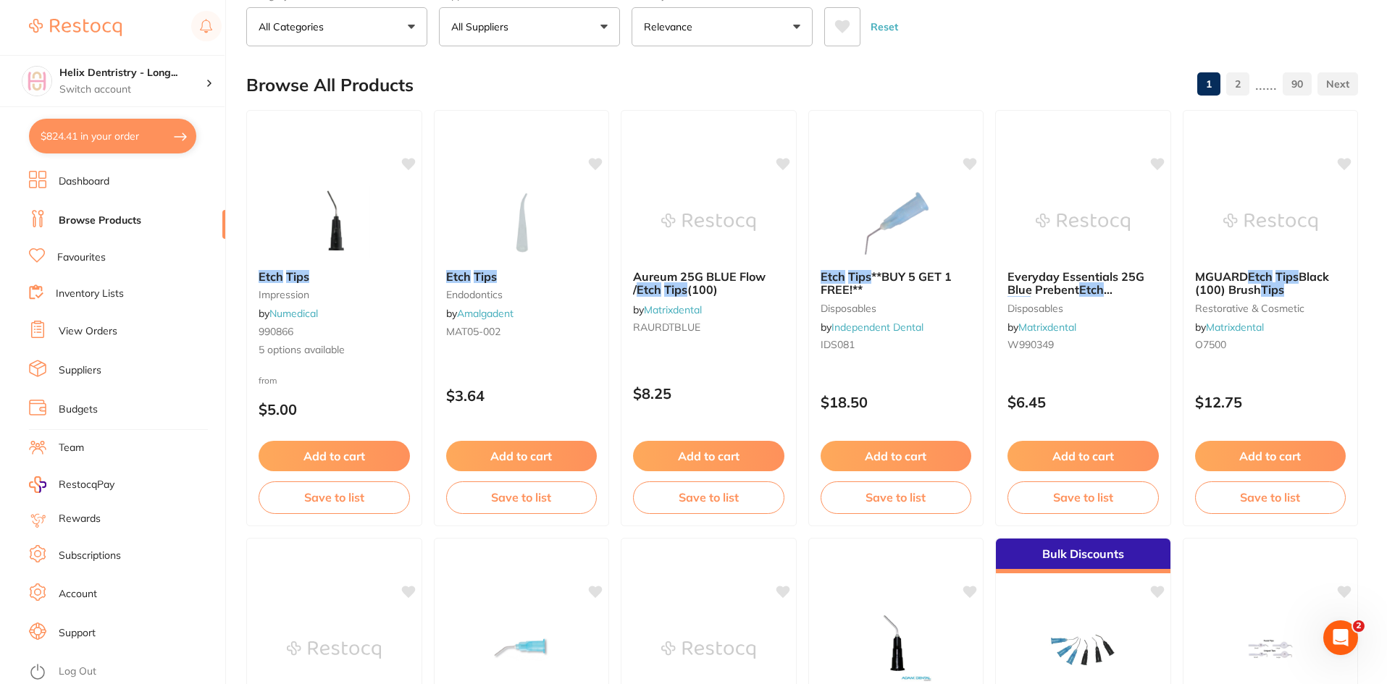
scroll to position [0, 0]
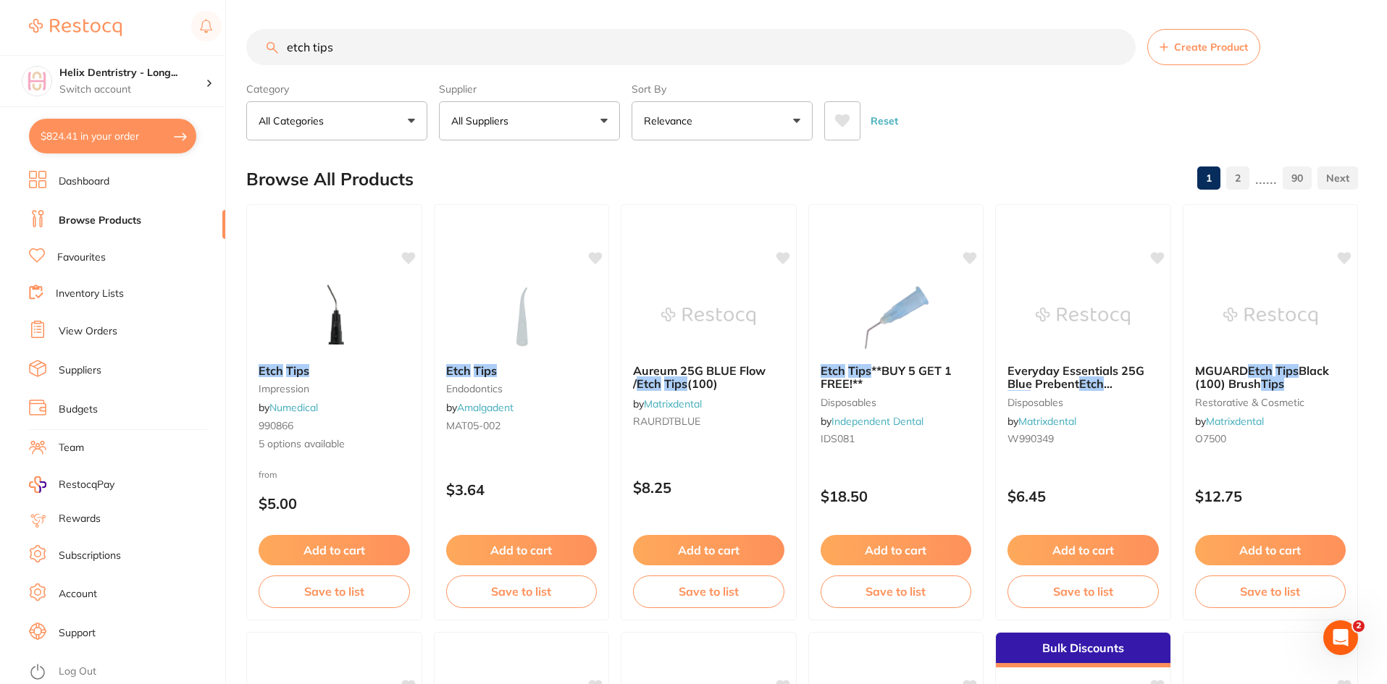
click at [510, 46] on input "etch tips" at bounding box center [690, 47] width 889 height 36
click at [1119, 54] on input "etch tips" at bounding box center [690, 47] width 889 height 36
click at [1119, 44] on input "etch tips" at bounding box center [690, 47] width 889 height 36
